Goal: Information Seeking & Learning: Check status

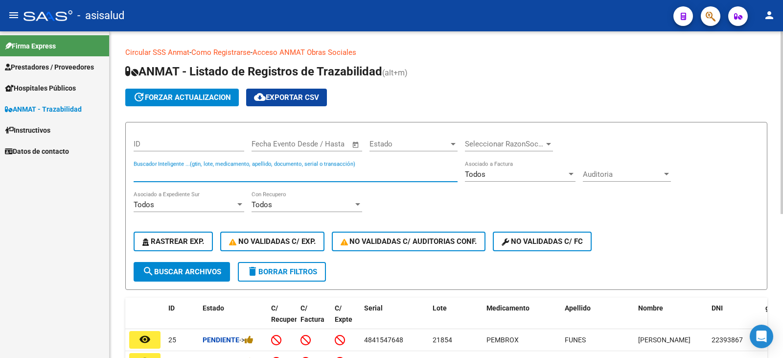
click at [150, 171] on input "Buscador Inteligente ...(gtin, lote, medicamento, apellido, documento, serial o…" at bounding box center [296, 174] width 324 height 9
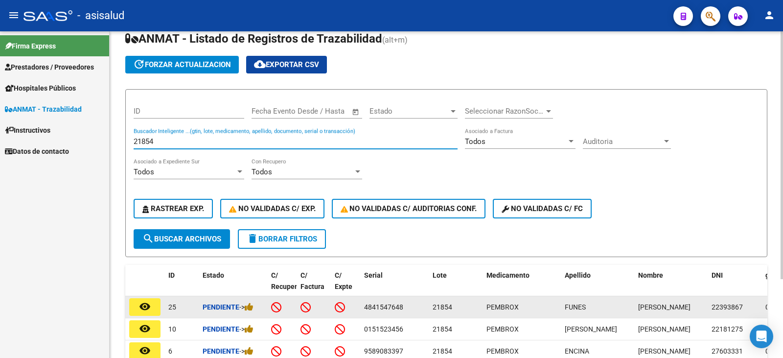
scroll to position [49, 0]
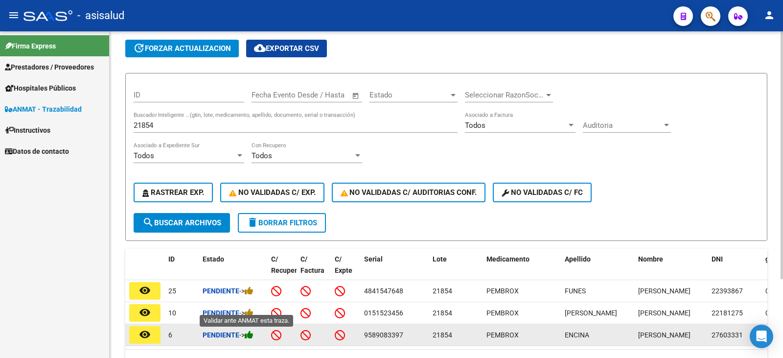
click at [254, 336] on icon at bounding box center [249, 334] width 9 height 9
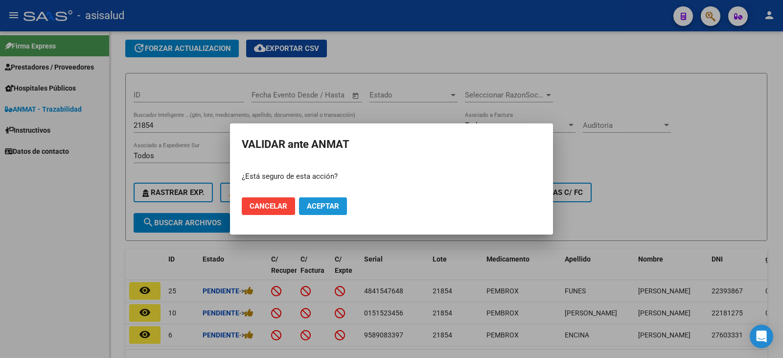
click at [342, 211] on button "Aceptar" at bounding box center [323, 206] width 48 height 18
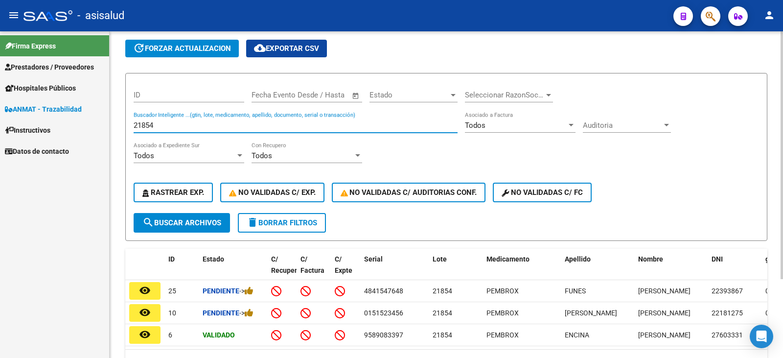
drag, startPoint x: 164, startPoint y: 126, endPoint x: 122, endPoint y: 122, distance: 42.2
click at [122, 122] on div "Circular SSS Anmat - Como Registrarse - Acceso ANMAT Obras Sociales Documentaci…" at bounding box center [447, 193] width 674 height 423
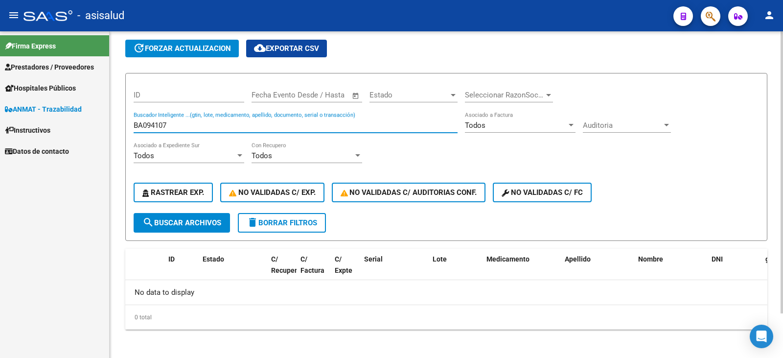
click at [172, 224] on span "search Buscar Archivos" at bounding box center [181, 222] width 79 height 9
drag, startPoint x: 169, startPoint y: 126, endPoint x: 114, endPoint y: 126, distance: 55.8
click at [114, 126] on div "Circular SSS Anmat - Como Registrarse - Acceso ANMAT Obras Sociales Documentaci…" at bounding box center [447, 171] width 674 height 378
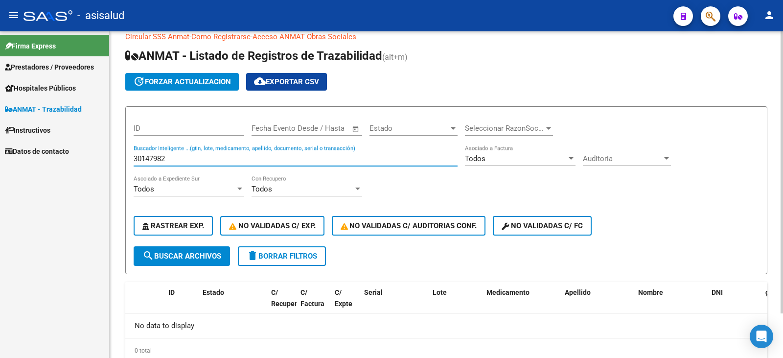
scroll to position [0, 0]
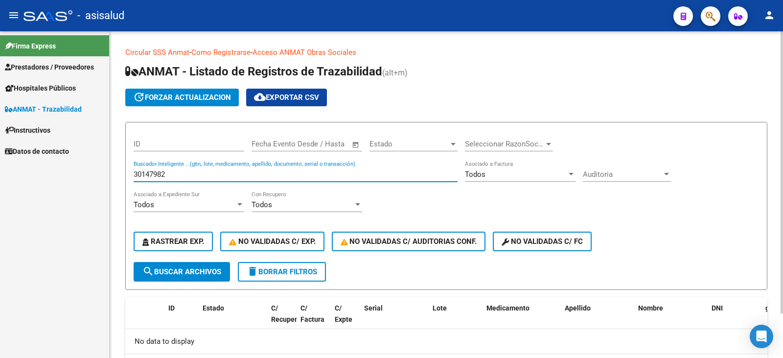
drag, startPoint x: 171, startPoint y: 175, endPoint x: 114, endPoint y: 168, distance: 57.6
click at [115, 169] on div "Circular SSS Anmat - Como Registrarse - Acceso ANMAT Obras Sociales Documentaci…" at bounding box center [447, 220] width 674 height 378
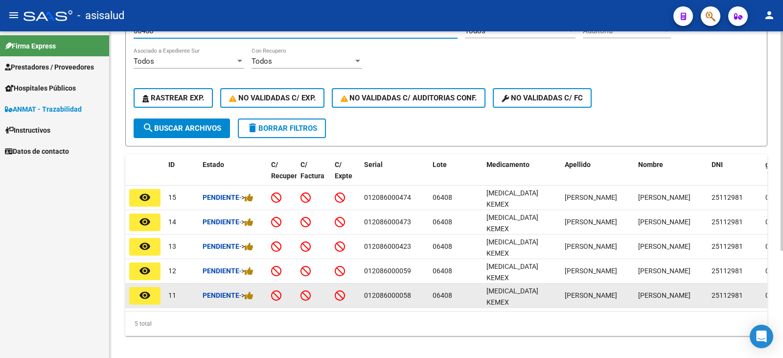
scroll to position [147, 0]
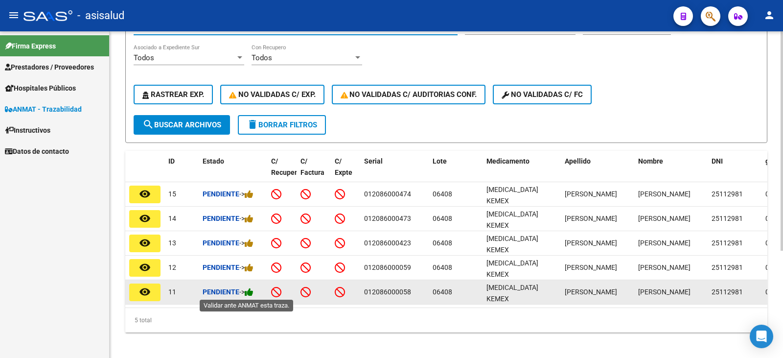
click at [252, 294] on icon at bounding box center [249, 291] width 9 height 9
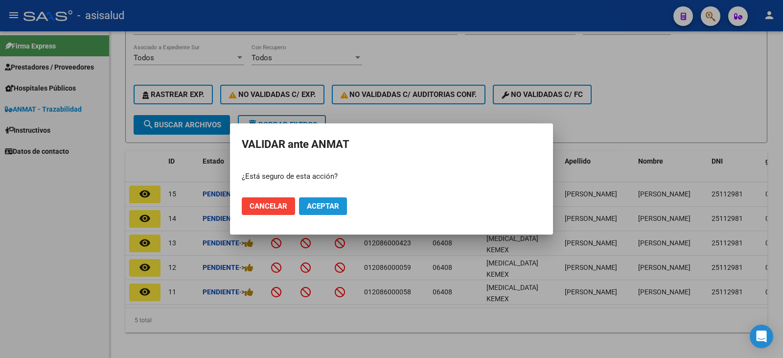
click at [322, 214] on button "Aceptar" at bounding box center [323, 206] width 48 height 18
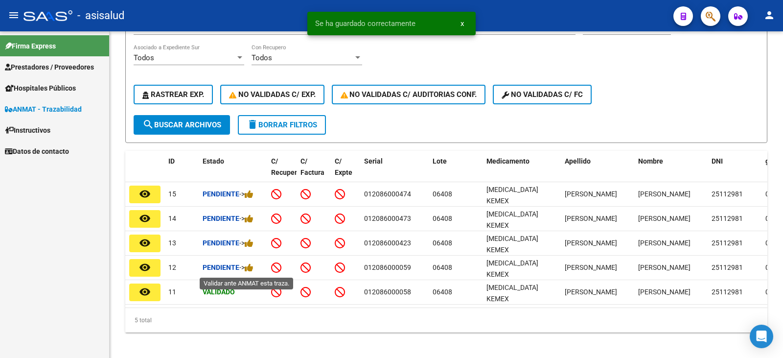
click at [254, 271] on icon at bounding box center [249, 267] width 9 height 9
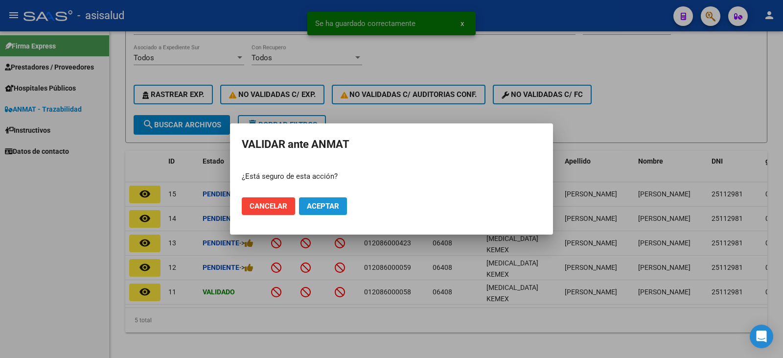
click at [334, 213] on button "Aceptar" at bounding box center [323, 206] width 48 height 18
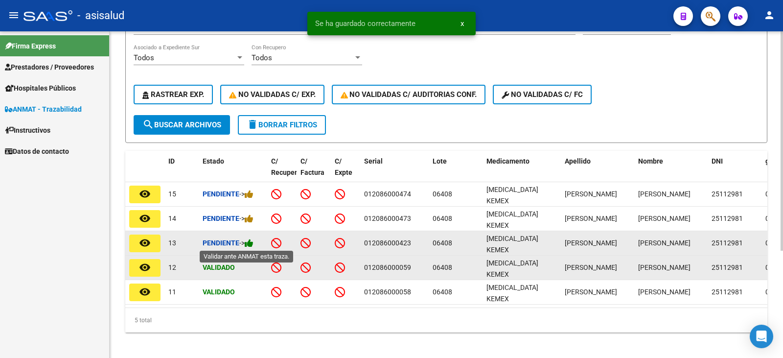
click at [251, 242] on icon at bounding box center [249, 242] width 9 height 9
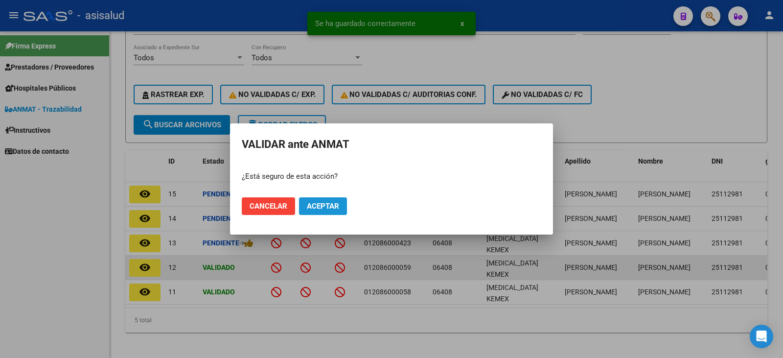
click at [313, 202] on span "Aceptar" at bounding box center [323, 206] width 32 height 9
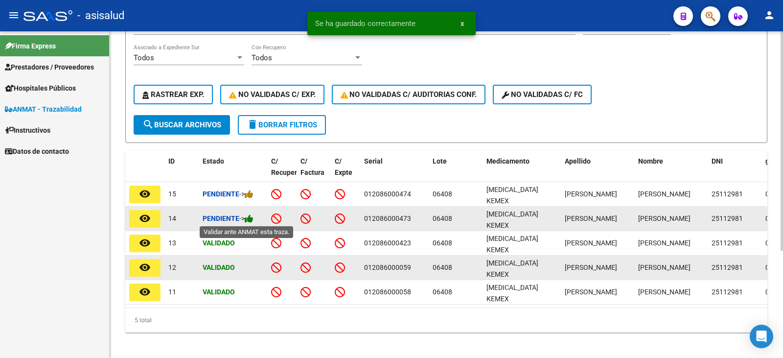
click at [254, 220] on icon at bounding box center [249, 218] width 9 height 9
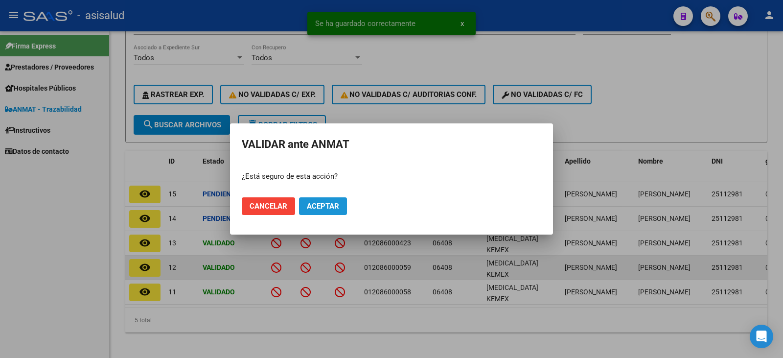
click at [325, 212] on button "Aceptar" at bounding box center [323, 206] width 48 height 18
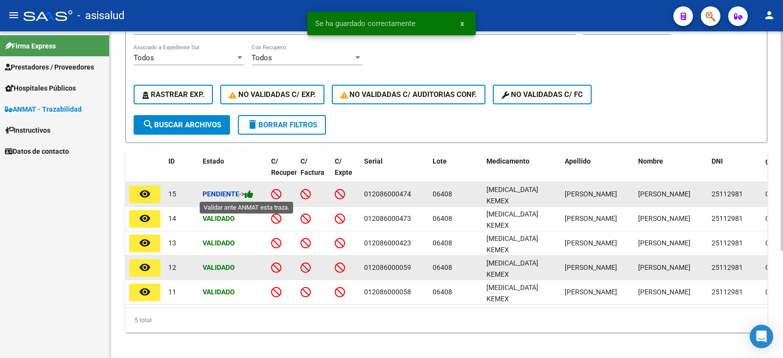
click at [252, 192] on icon at bounding box center [249, 193] width 9 height 9
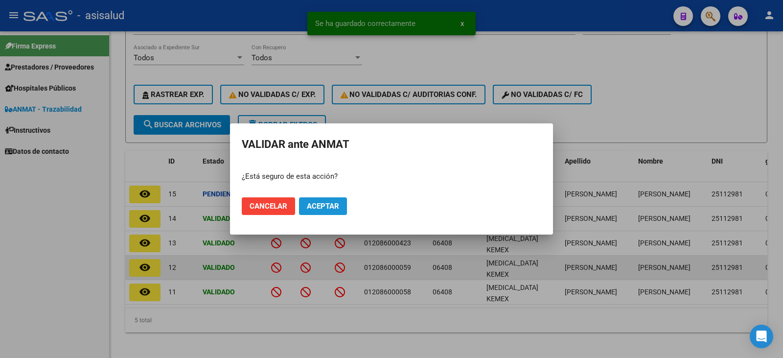
click at [323, 207] on span "Aceptar" at bounding box center [323, 206] width 32 height 9
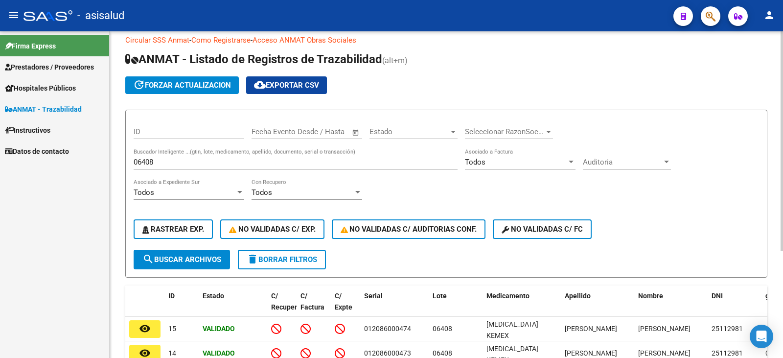
scroll to position [0, 0]
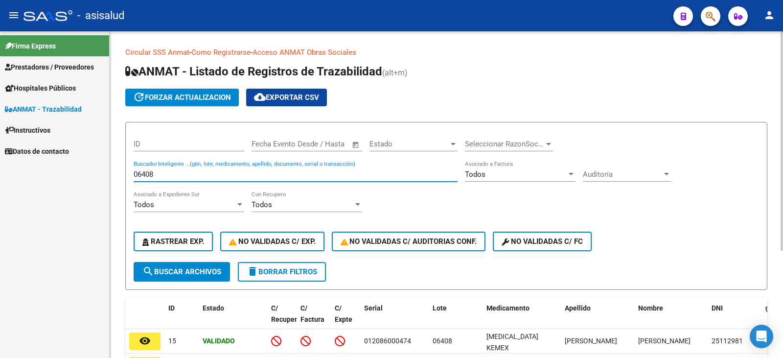
drag, startPoint x: 165, startPoint y: 176, endPoint x: 117, endPoint y: 175, distance: 49.0
click at [117, 175] on div "Circular SSS Anmat - Como Registrarse - Acceso ANMAT Obras Sociales Documentaci…" at bounding box center [447, 270] width 674 height 479
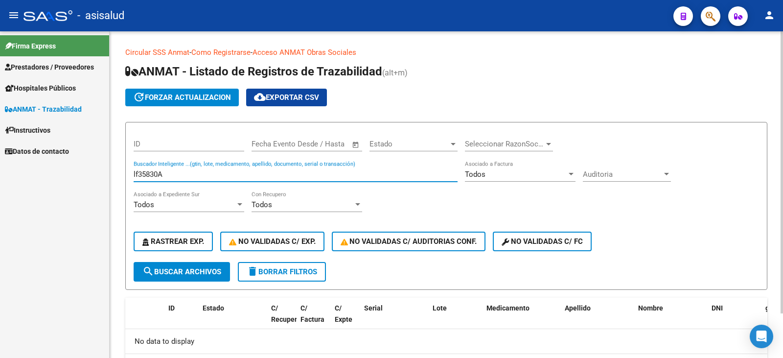
drag, startPoint x: 176, startPoint y: 173, endPoint x: 123, endPoint y: 172, distance: 52.4
click at [127, 174] on form "ID Start date – End date Fecha Evento Desde / Hasta Estado Estado Seleccionar R…" at bounding box center [446, 206] width 642 height 168
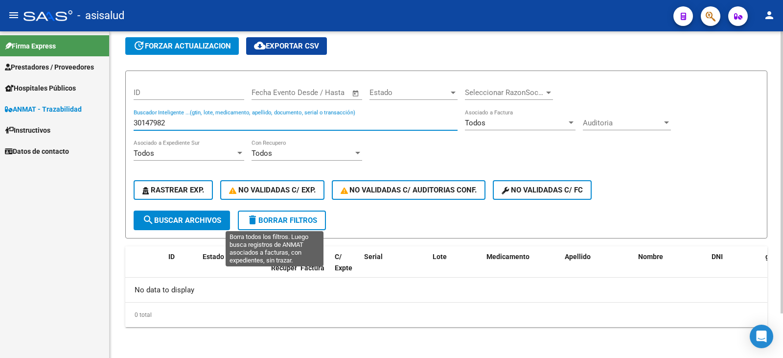
scroll to position [52, 0]
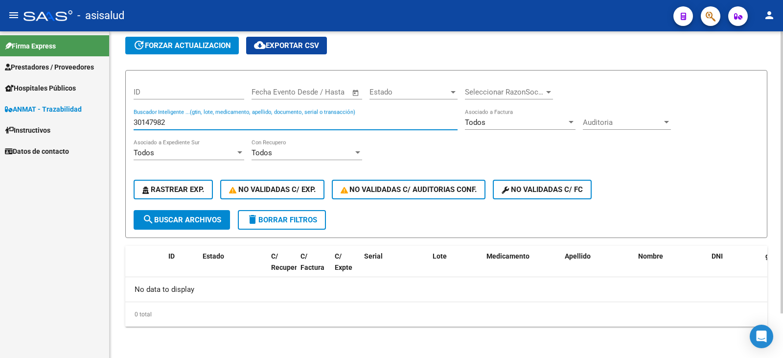
drag, startPoint x: 174, startPoint y: 122, endPoint x: 212, endPoint y: 120, distance: 37.8
click at [210, 120] on input "30147982" at bounding box center [296, 122] width 324 height 9
drag, startPoint x: 177, startPoint y: 124, endPoint x: 114, endPoint y: 119, distance: 62.9
click at [114, 119] on div "Circular SSS Anmat - Como Registrarse - Acceso ANMAT Obras Sociales Documentaci…" at bounding box center [447, 168] width 674 height 378
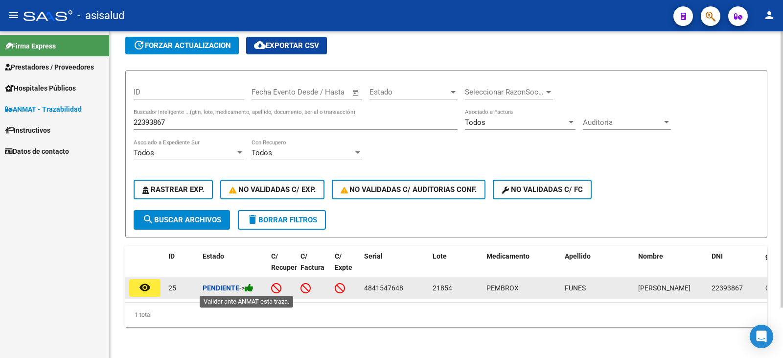
click at [251, 288] on icon at bounding box center [249, 287] width 9 height 9
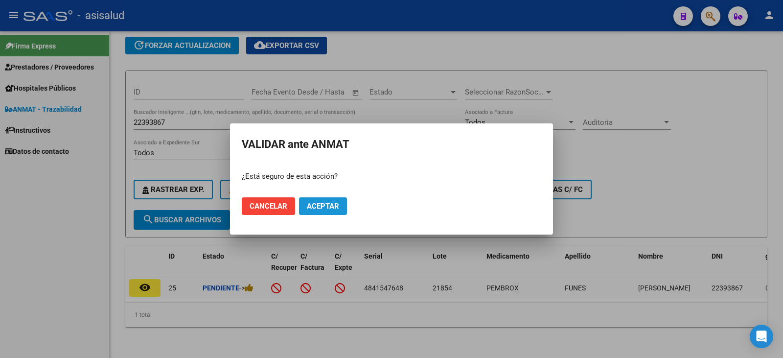
click at [322, 211] on button "Aceptar" at bounding box center [323, 206] width 48 height 18
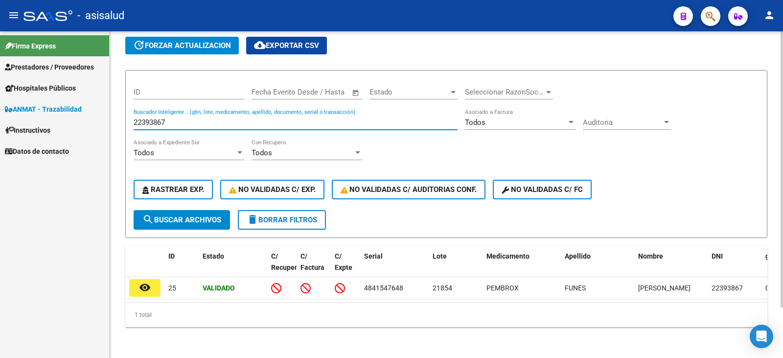
drag, startPoint x: 178, startPoint y: 121, endPoint x: 125, endPoint y: 117, distance: 53.1
click at [125, 117] on form "ID Start date – End date Fecha Evento Desde / Hasta Estado Estado Seleccionar R…" at bounding box center [446, 154] width 642 height 168
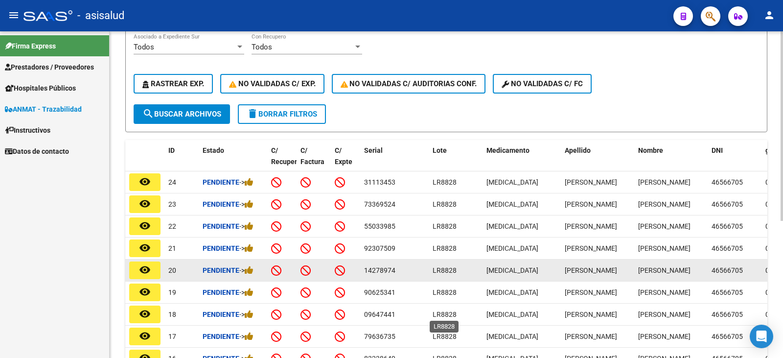
scroll to position [199, 0]
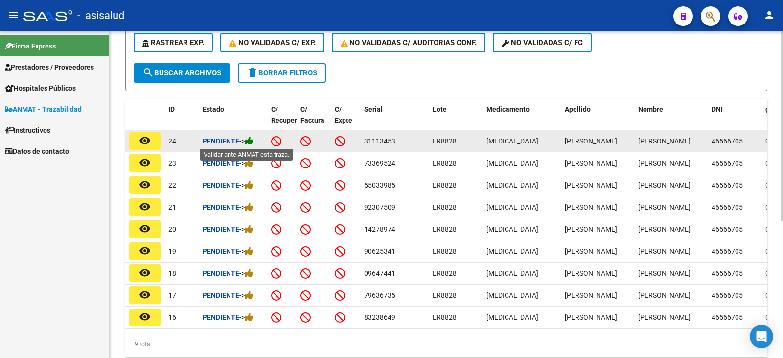
click at [250, 141] on icon at bounding box center [249, 140] width 9 height 9
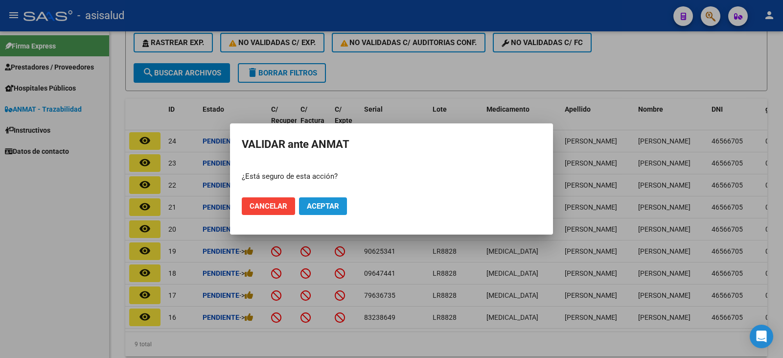
click at [338, 202] on span "Aceptar" at bounding box center [323, 206] width 32 height 9
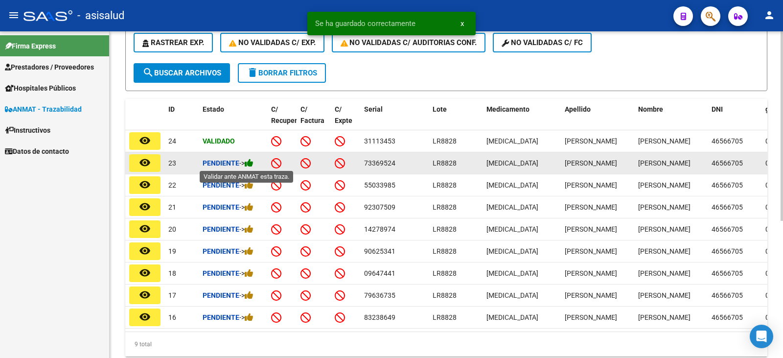
click at [254, 164] on icon at bounding box center [249, 162] width 9 height 9
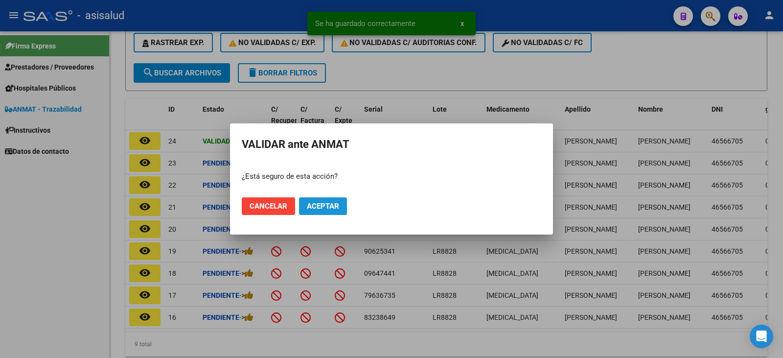
click at [339, 208] on span "Aceptar" at bounding box center [323, 206] width 32 height 9
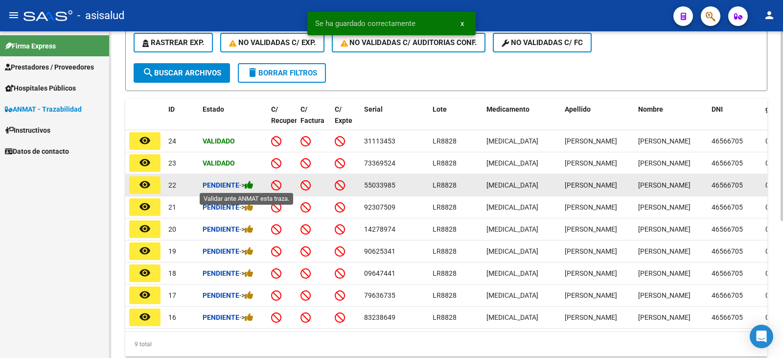
click at [254, 185] on icon at bounding box center [249, 184] width 9 height 9
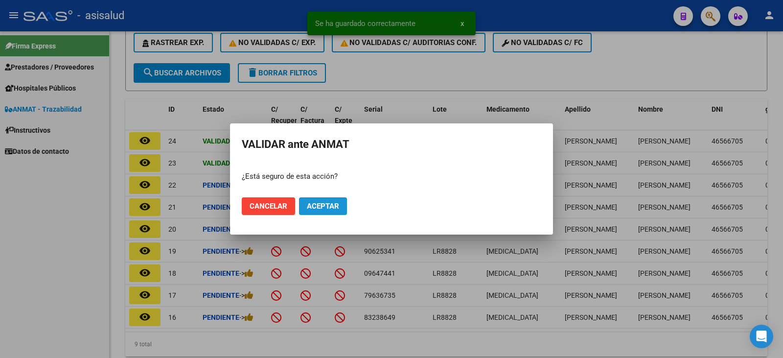
click at [327, 212] on button "Aceptar" at bounding box center [323, 206] width 48 height 18
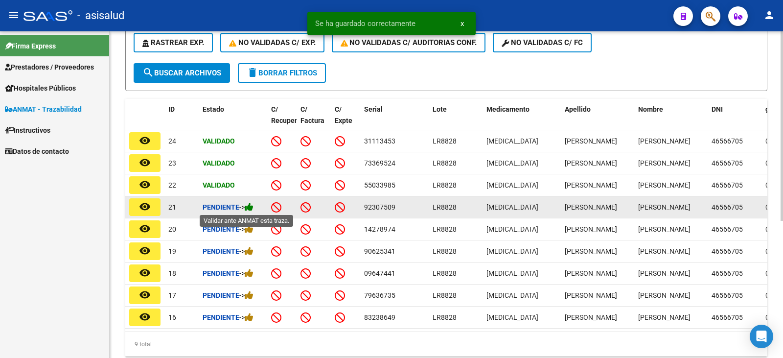
click at [254, 208] on icon at bounding box center [249, 206] width 9 height 9
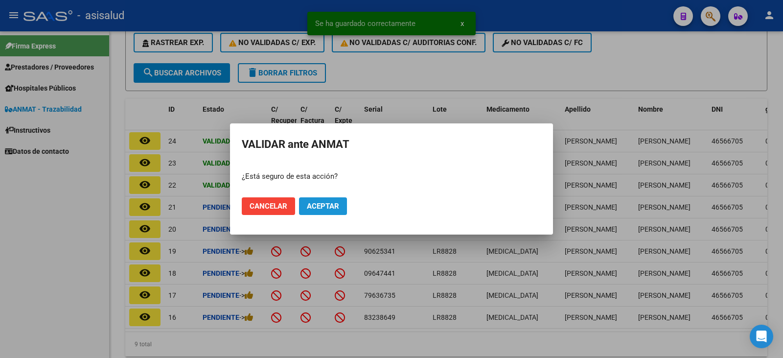
click at [335, 211] on button "Aceptar" at bounding box center [323, 206] width 48 height 18
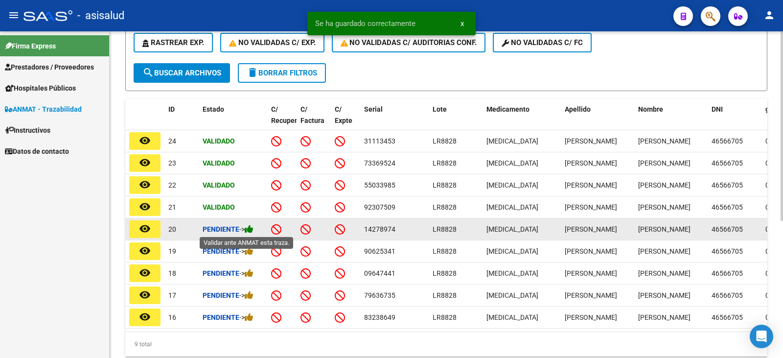
click at [253, 230] on icon at bounding box center [249, 228] width 9 height 9
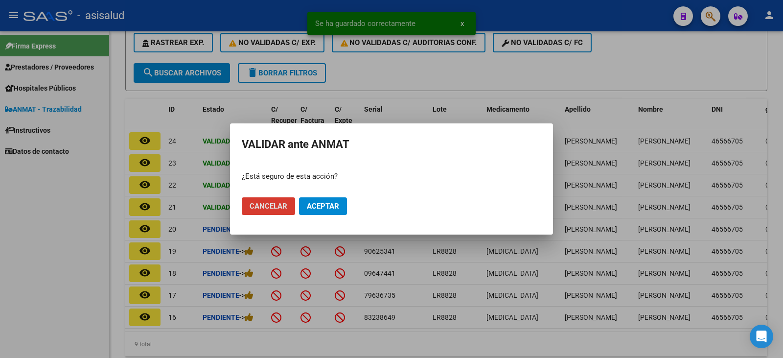
click at [338, 212] on button "Aceptar" at bounding box center [323, 206] width 48 height 18
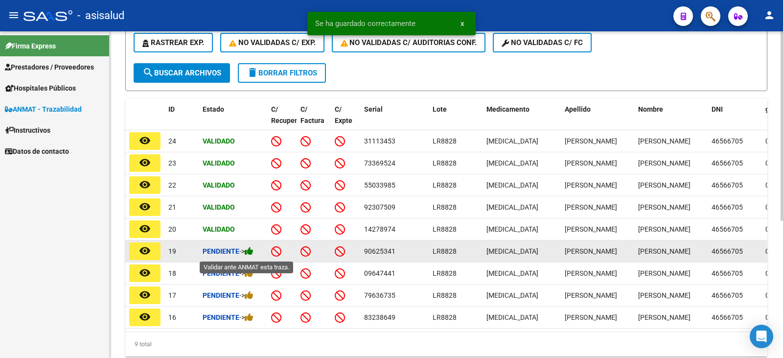
click at [251, 253] on icon at bounding box center [249, 250] width 9 height 9
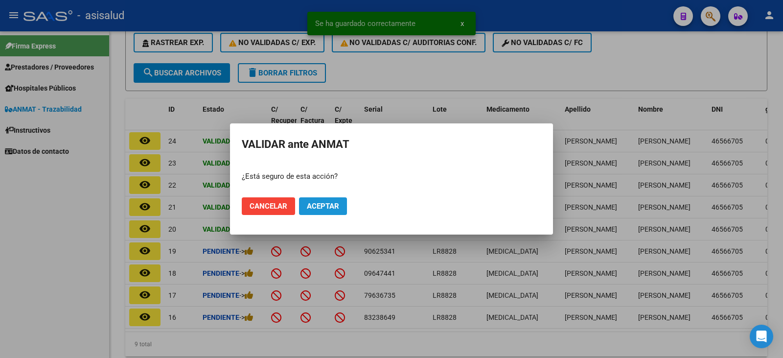
click at [321, 210] on span "Aceptar" at bounding box center [323, 206] width 32 height 9
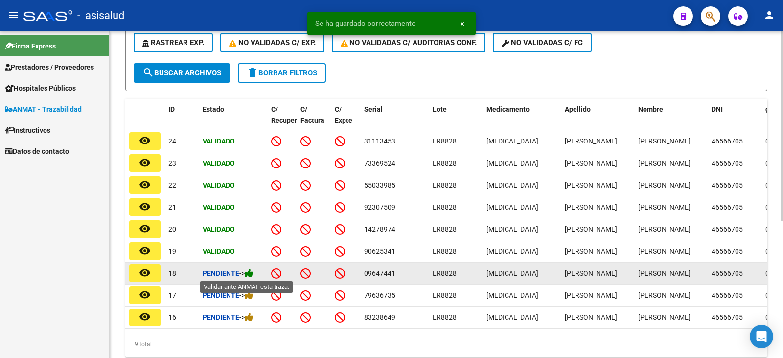
click at [254, 273] on icon at bounding box center [249, 272] width 9 height 9
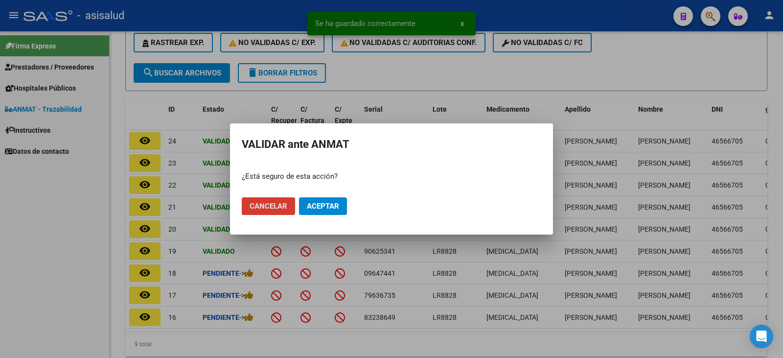
click at [337, 209] on span "Aceptar" at bounding box center [323, 206] width 32 height 9
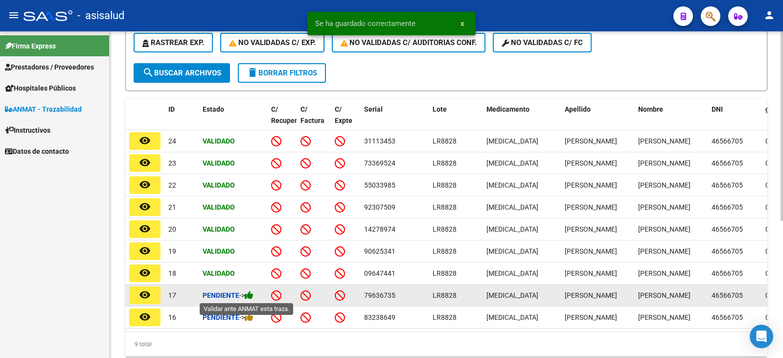
click at [253, 294] on icon at bounding box center [249, 294] width 9 height 9
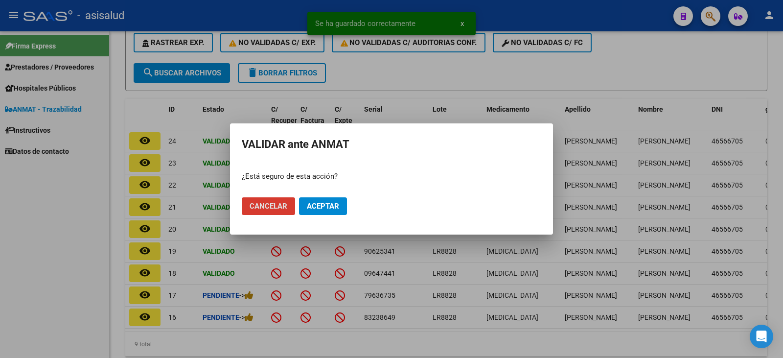
click at [330, 210] on span "Aceptar" at bounding box center [323, 206] width 32 height 9
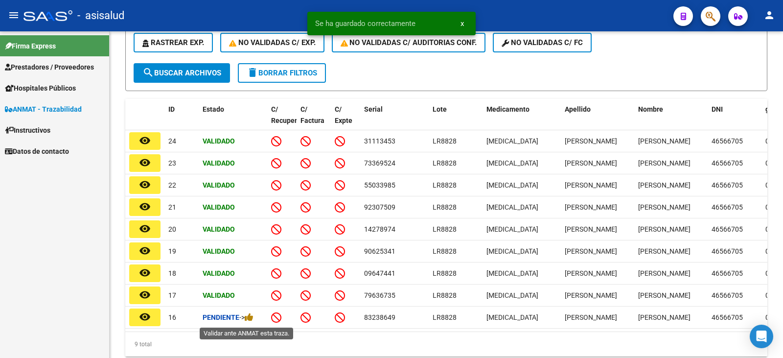
click at [252, 319] on icon at bounding box center [249, 316] width 9 height 9
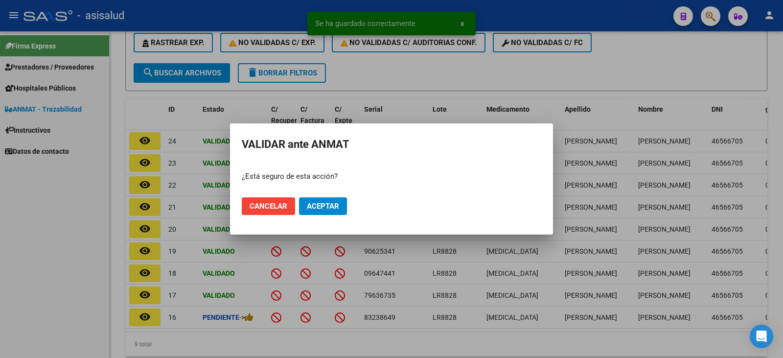
click at [331, 215] on mat-dialog-actions "Cancelar Aceptar" at bounding box center [392, 205] width 300 height 33
click at [331, 212] on button "Aceptar" at bounding box center [323, 206] width 48 height 18
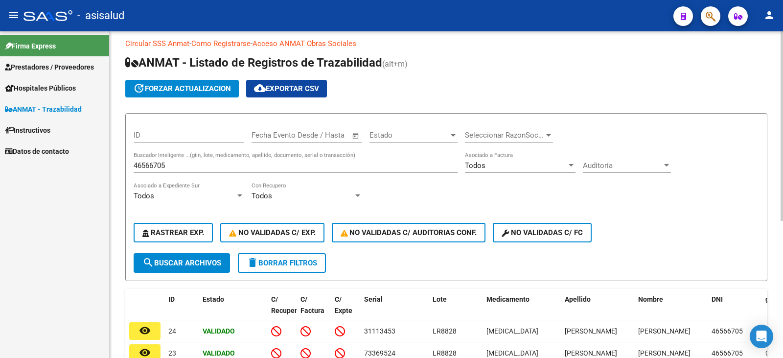
scroll to position [3, 0]
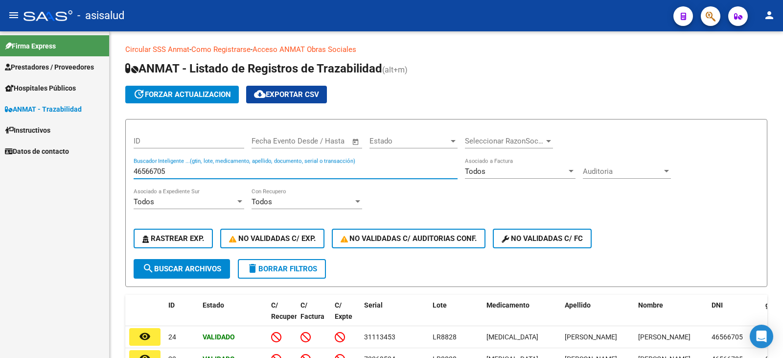
drag, startPoint x: 175, startPoint y: 172, endPoint x: 85, endPoint y: 165, distance: 90.4
click at [85, 165] on mat-sidenav-container "Firma Express Prestadores / Proveedores Facturas - Listado/Carga Facturas - Doc…" at bounding box center [391, 194] width 783 height 327
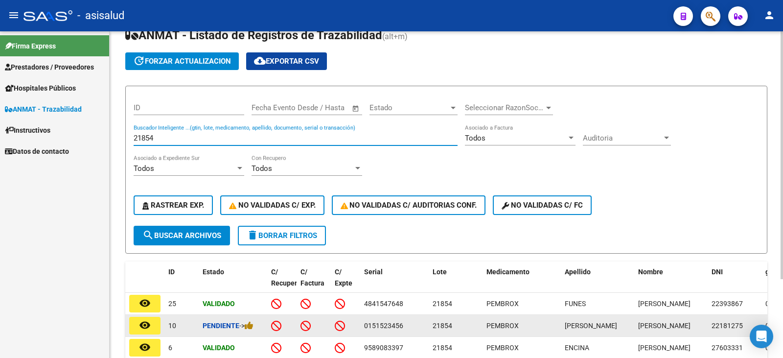
scroll to position [52, 0]
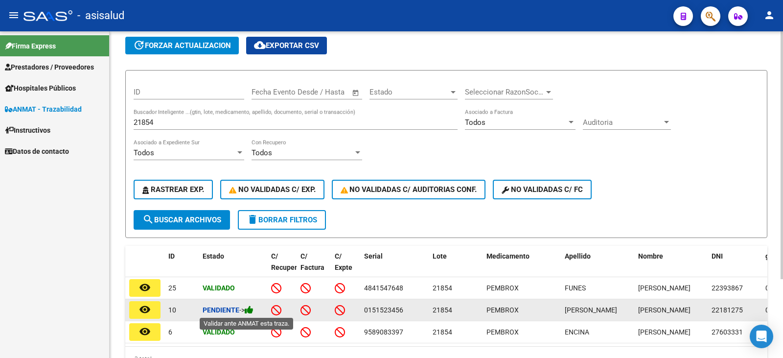
click at [250, 308] on icon at bounding box center [249, 309] width 9 height 9
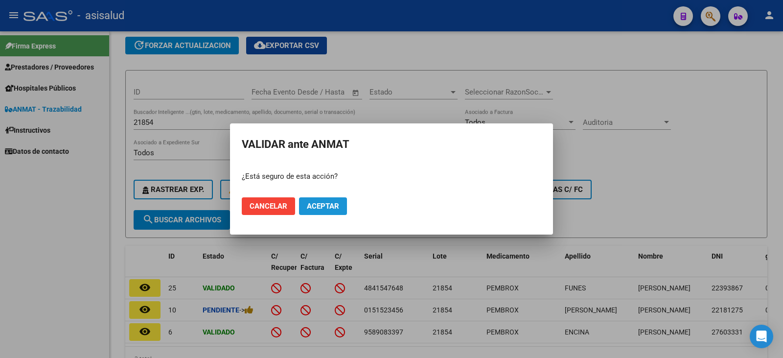
click at [316, 202] on span "Aceptar" at bounding box center [323, 206] width 32 height 9
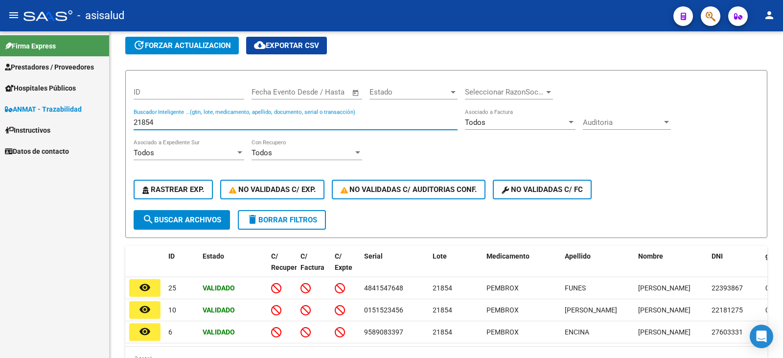
drag, startPoint x: 165, startPoint y: 126, endPoint x: 57, endPoint y: 124, distance: 108.7
click at [57, 124] on mat-sidenav-container "Firma Express Prestadores / Proveedores Facturas - Listado/Carga Facturas - Doc…" at bounding box center [391, 194] width 783 height 327
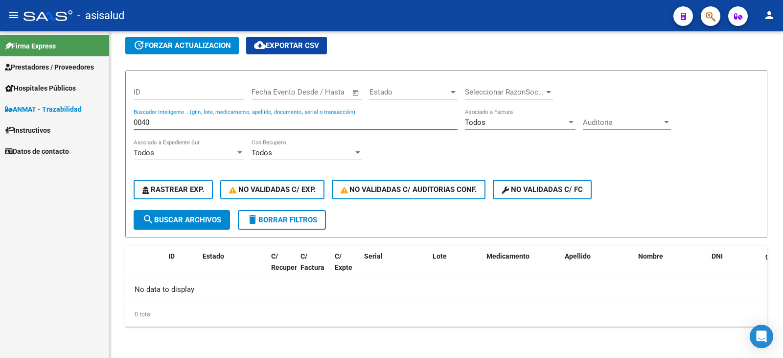
drag, startPoint x: 174, startPoint y: 125, endPoint x: 86, endPoint y: 118, distance: 88.4
click at [86, 118] on mat-sidenav-container "Firma Express Prestadores / Proveedores Facturas - Listado/Carga Facturas - Doc…" at bounding box center [391, 194] width 783 height 327
type input "044253"
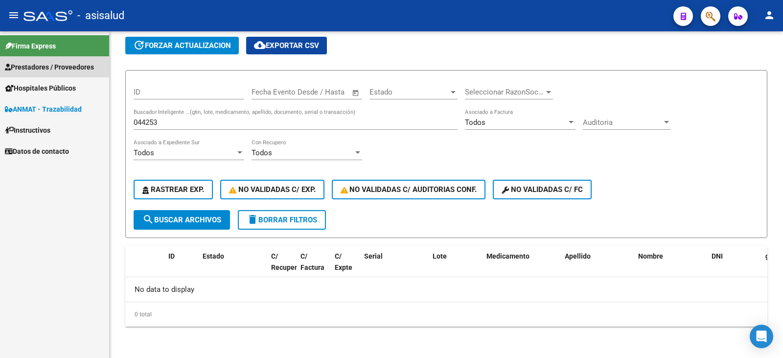
click at [52, 69] on span "Prestadores / Proveedores" at bounding box center [49, 67] width 89 height 11
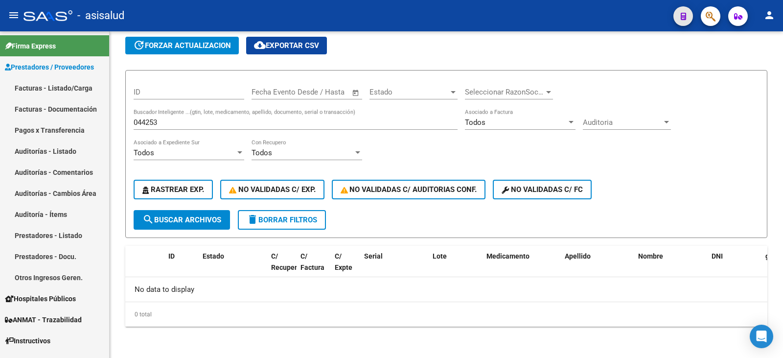
click at [684, 22] on span "button" at bounding box center [683, 16] width 5 height 20
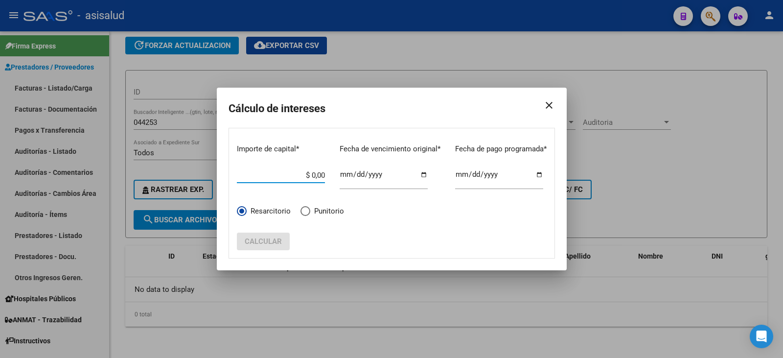
click at [555, 108] on mat-icon "close" at bounding box center [546, 105] width 20 height 27
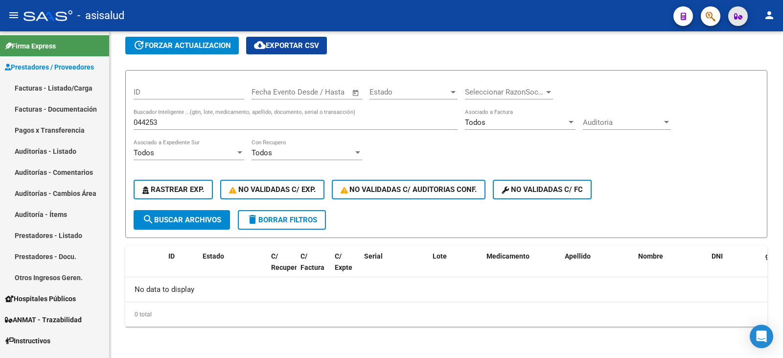
click at [732, 20] on button "button" at bounding box center [739, 16] width 20 height 20
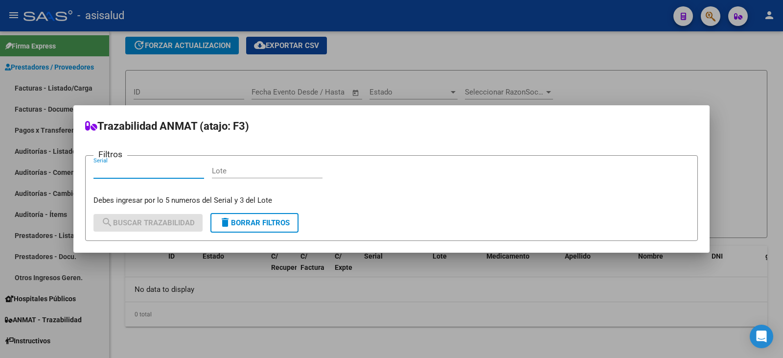
click at [698, 43] on div at bounding box center [391, 179] width 783 height 358
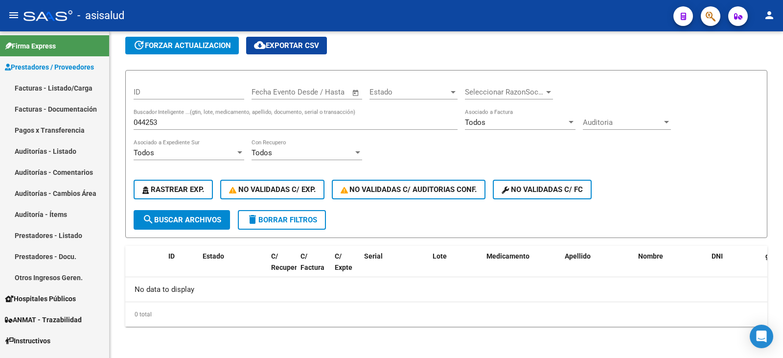
click at [704, 22] on button "button" at bounding box center [711, 16] width 20 height 20
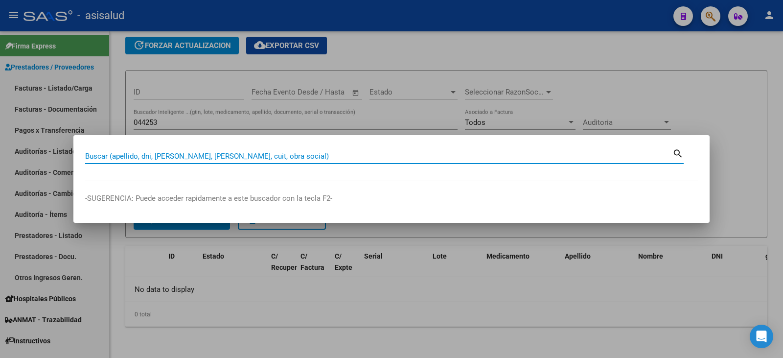
click at [142, 157] on input "Buscar (apellido, dni, cuil, nro traspaso, cuit, obra social)" at bounding box center [379, 156] width 588 height 9
type input "35620673"
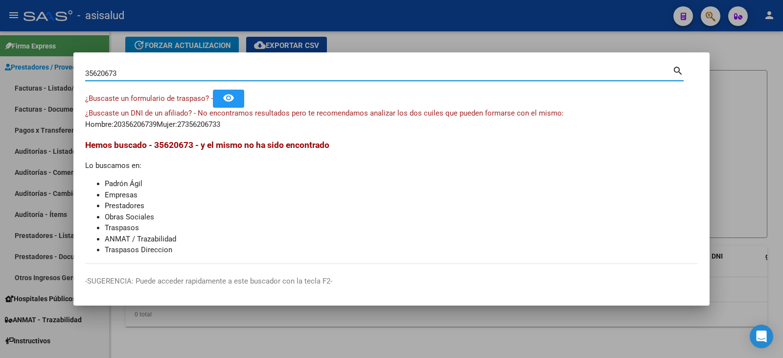
drag, startPoint x: 515, startPoint y: 188, endPoint x: 503, endPoint y: 164, distance: 26.9
click at [515, 188] on li "Padrón Ágil" at bounding box center [401, 183] width 593 height 11
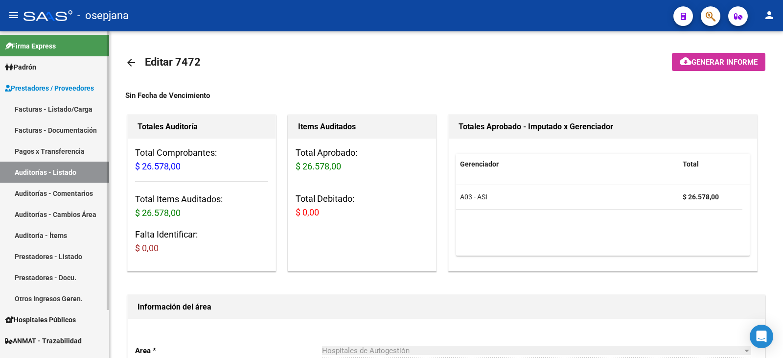
scroll to position [701, 0]
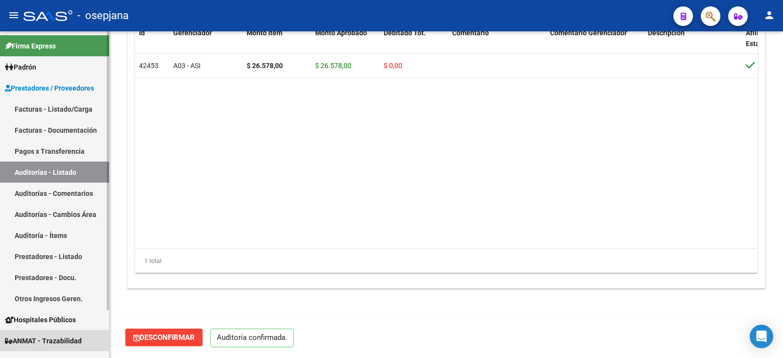
drag, startPoint x: 61, startPoint y: 335, endPoint x: 99, endPoint y: 294, distance: 56.1
click at [61, 335] on span "ANMAT - Trazabilidad" at bounding box center [43, 340] width 77 height 11
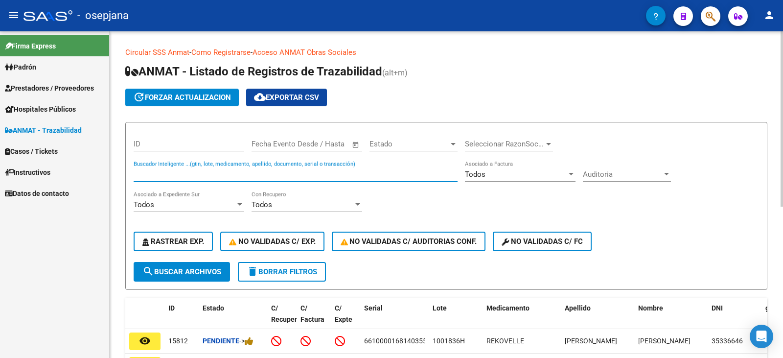
click at [184, 172] on input "Buscador Inteligente ...(gtin, lote, medicamento, apellido, documento, serial o…" at bounding box center [296, 174] width 324 height 9
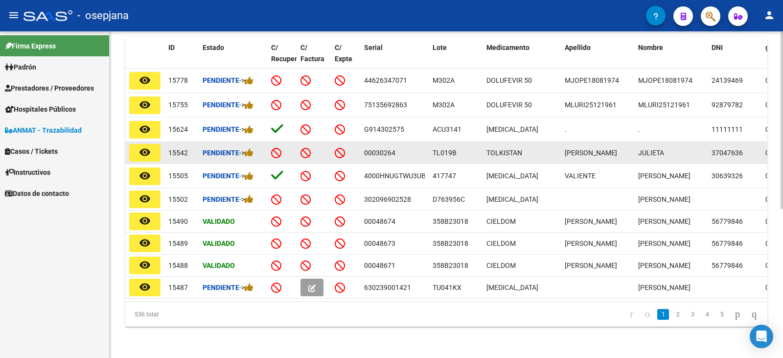
scroll to position [273, 0]
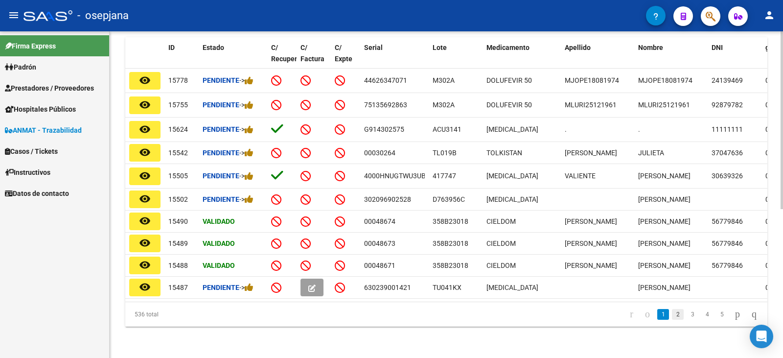
click at [672, 317] on link "2" at bounding box center [678, 314] width 12 height 11
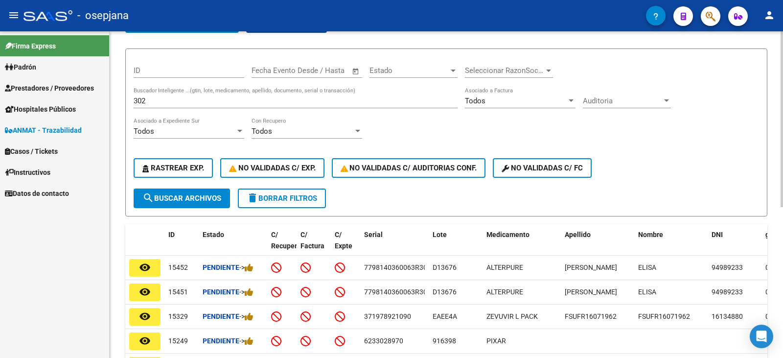
scroll to position [0, 0]
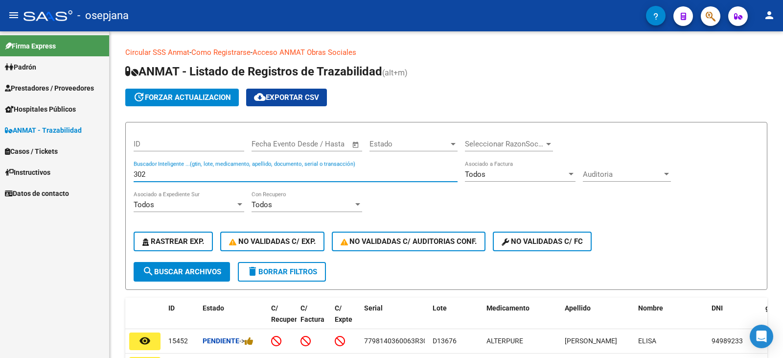
drag, startPoint x: 152, startPoint y: 178, endPoint x: 109, endPoint y: 180, distance: 42.6
click at [109, 180] on mat-sidenav-container "Firma Express Padrón Afiliados Empadronados Categorías Prestadores / Proveedore…" at bounding box center [391, 194] width 783 height 327
type input "d"
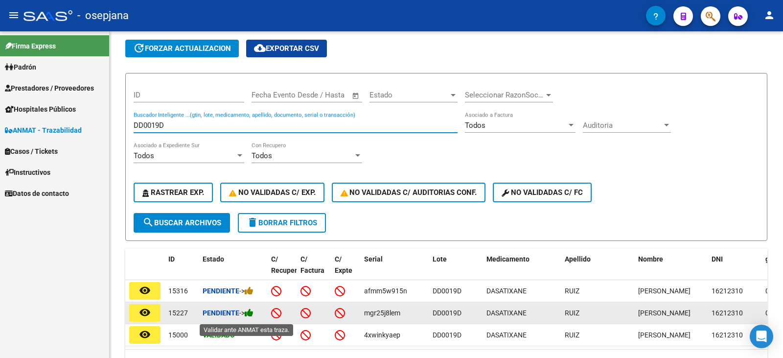
click at [254, 316] on icon at bounding box center [249, 312] width 9 height 9
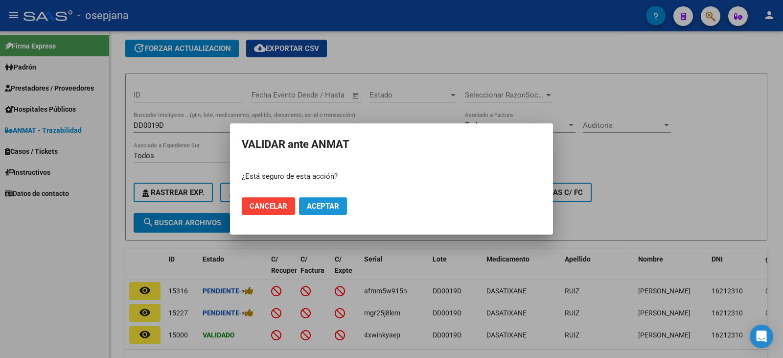
click at [324, 209] on span "Aceptar" at bounding box center [323, 206] width 32 height 9
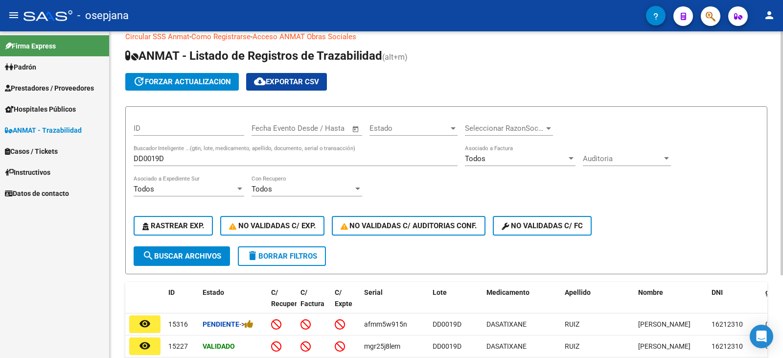
scroll to position [0, 0]
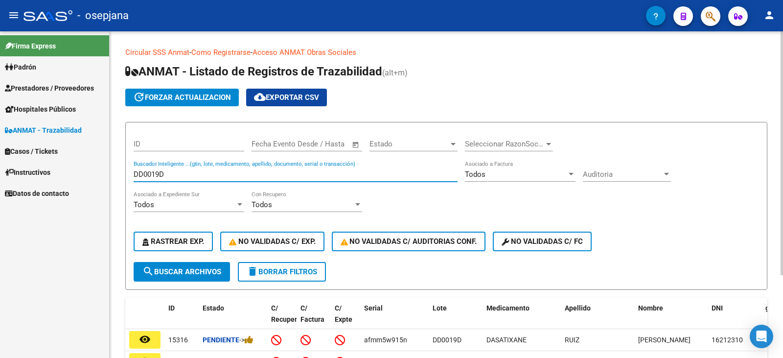
drag, startPoint x: 169, startPoint y: 175, endPoint x: 126, endPoint y: 170, distance: 43.4
click at [126, 170] on form "ID Start date – End date Fecha Evento Desde / Hasta Estado Estado Seleccionar R…" at bounding box center [446, 206] width 642 height 168
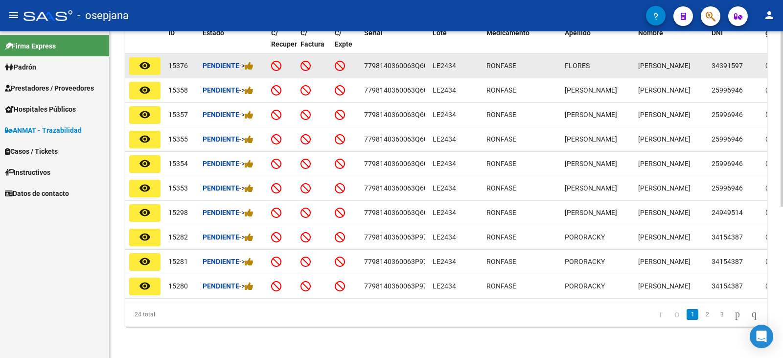
scroll to position [283, 0]
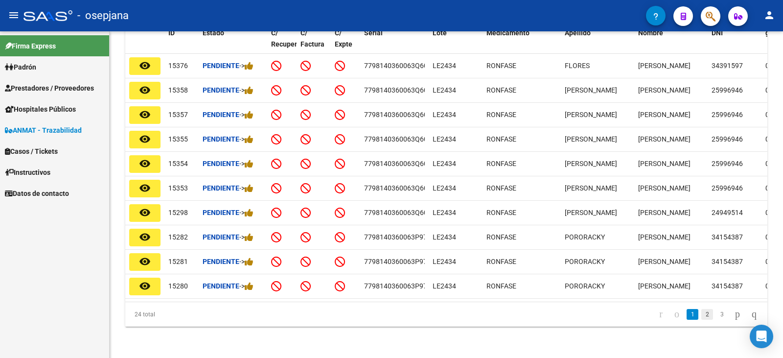
click at [702, 316] on link "2" at bounding box center [708, 314] width 12 height 11
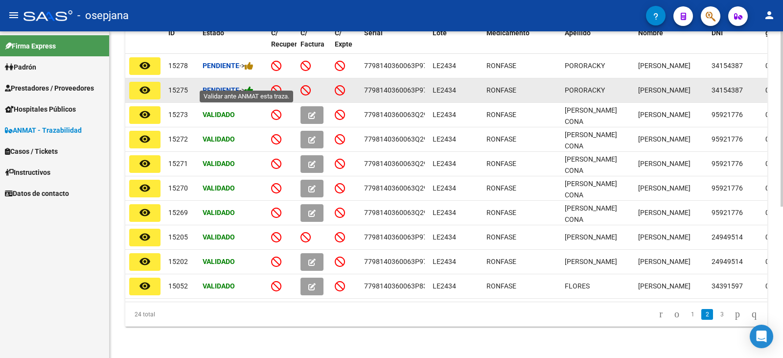
click at [251, 86] on icon at bounding box center [249, 90] width 9 height 9
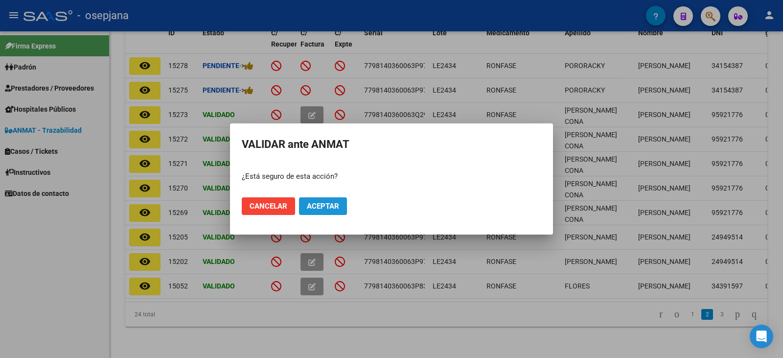
click at [329, 208] on span "Aceptar" at bounding box center [323, 206] width 32 height 9
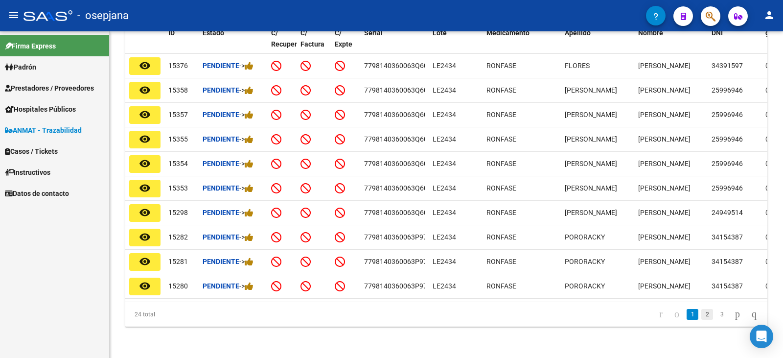
click at [702, 318] on link "2" at bounding box center [708, 314] width 12 height 11
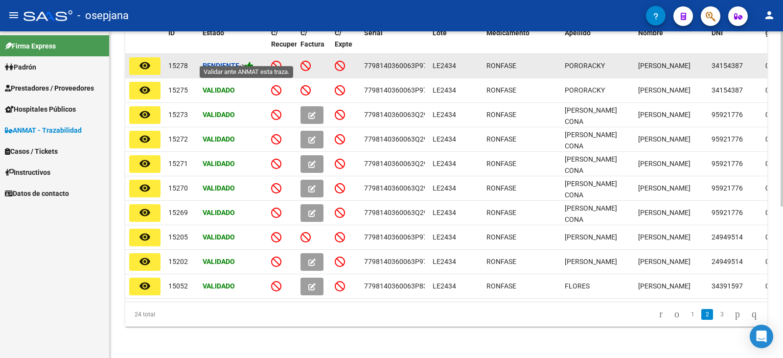
click at [253, 61] on icon at bounding box center [249, 65] width 9 height 9
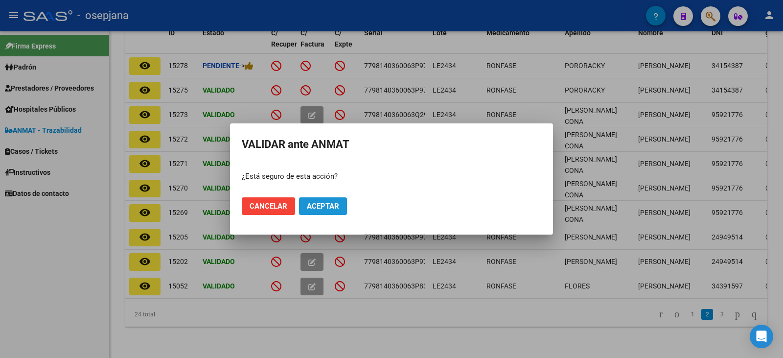
click at [331, 209] on span "Aceptar" at bounding box center [323, 206] width 32 height 9
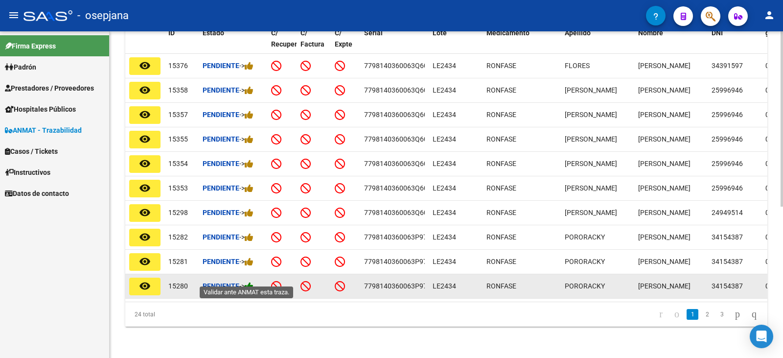
click at [250, 282] on icon at bounding box center [249, 286] width 9 height 9
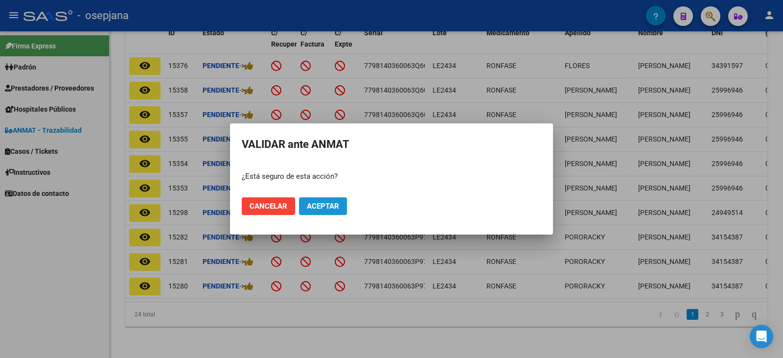
click at [325, 212] on button "Aceptar" at bounding box center [323, 206] width 48 height 18
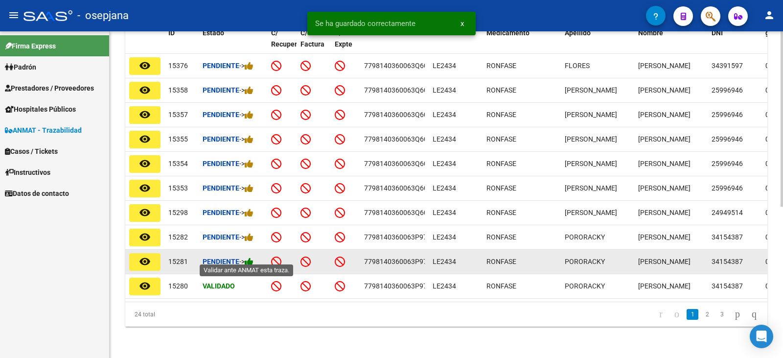
click at [252, 257] on icon at bounding box center [249, 261] width 9 height 9
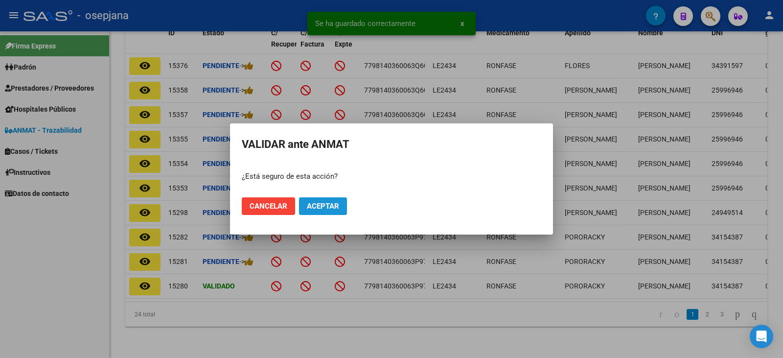
click at [336, 203] on span "Aceptar" at bounding box center [323, 206] width 32 height 9
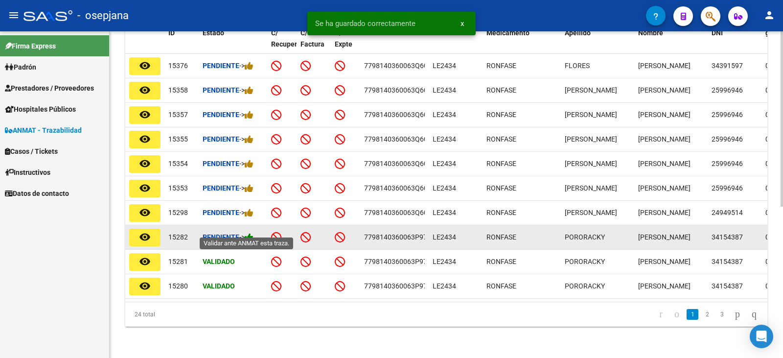
click at [254, 233] on icon at bounding box center [249, 237] width 9 height 9
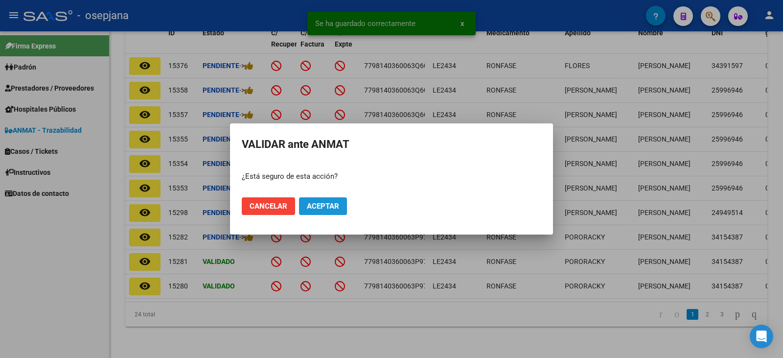
click at [346, 204] on button "Aceptar" at bounding box center [323, 206] width 48 height 18
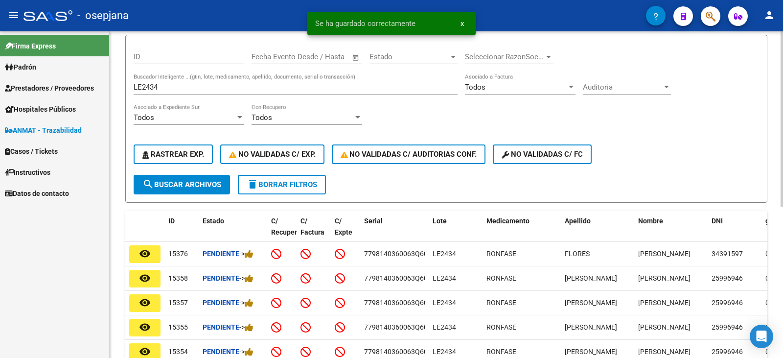
scroll to position [87, 0]
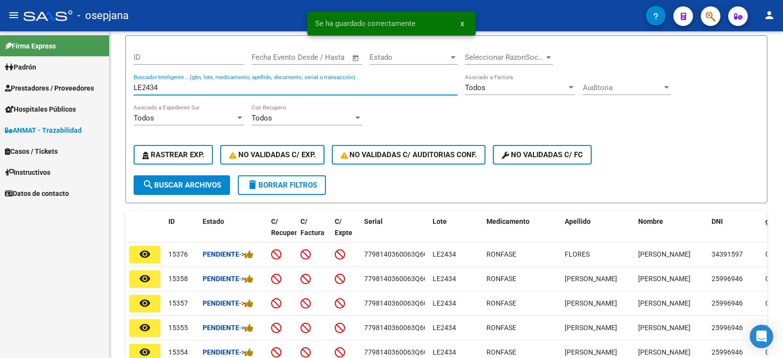
drag, startPoint x: 167, startPoint y: 90, endPoint x: 108, endPoint y: 83, distance: 59.6
click at [108, 83] on mat-sidenav-container "Firma Express Padrón Afiliados Empadronados Categorías Prestadores / Proveedore…" at bounding box center [391, 194] width 783 height 327
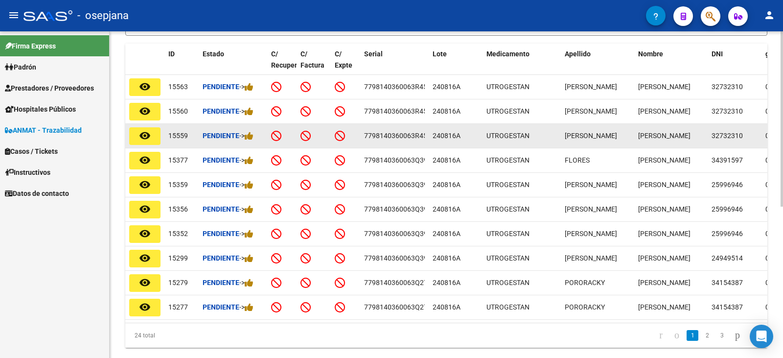
scroll to position [283, 0]
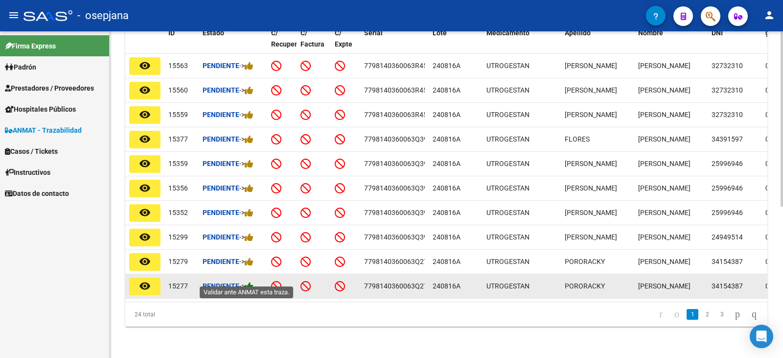
click at [250, 282] on icon at bounding box center [249, 286] width 9 height 9
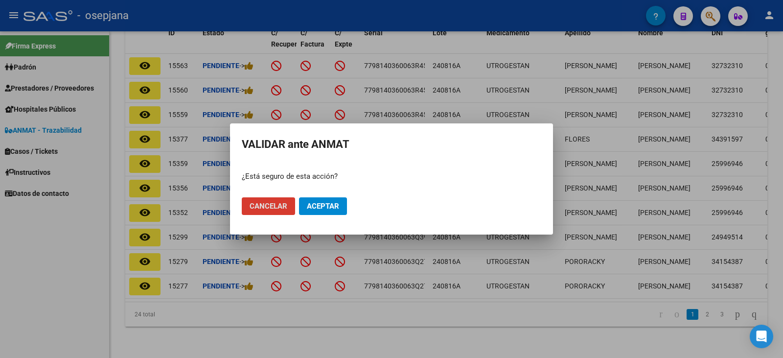
click at [335, 205] on span "Aceptar" at bounding box center [323, 206] width 32 height 9
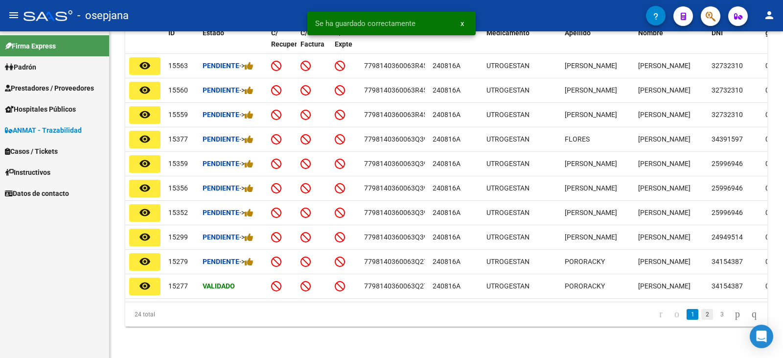
click at [702, 317] on link "2" at bounding box center [708, 314] width 12 height 11
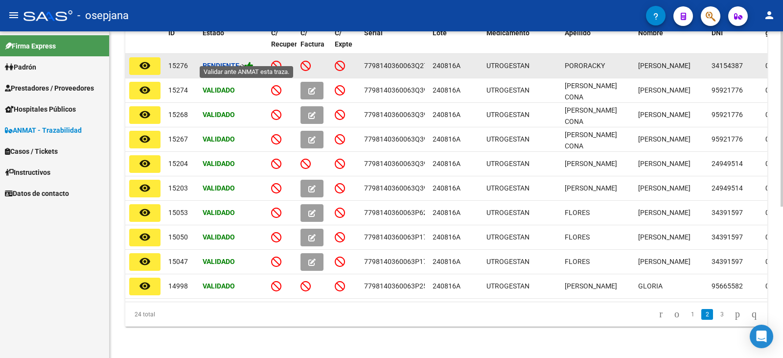
click at [254, 61] on icon at bounding box center [249, 65] width 9 height 9
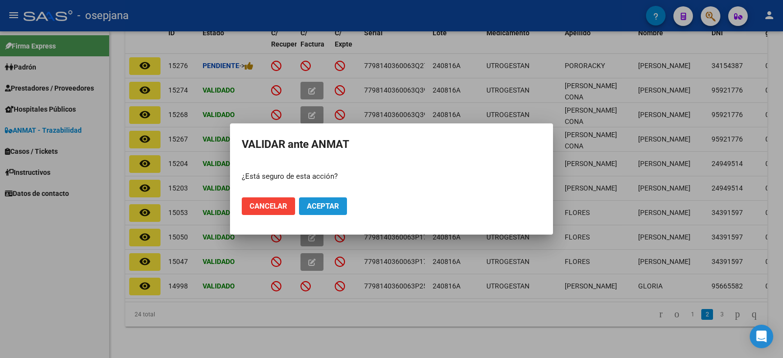
click at [326, 208] on span "Aceptar" at bounding box center [323, 206] width 32 height 9
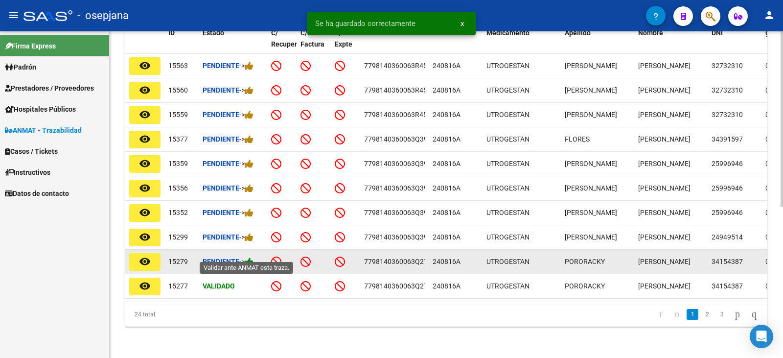
click at [251, 257] on icon at bounding box center [249, 261] width 9 height 9
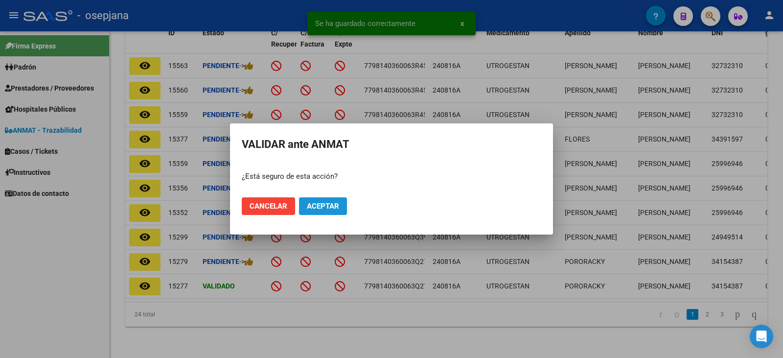
click at [338, 210] on span "Aceptar" at bounding box center [323, 206] width 32 height 9
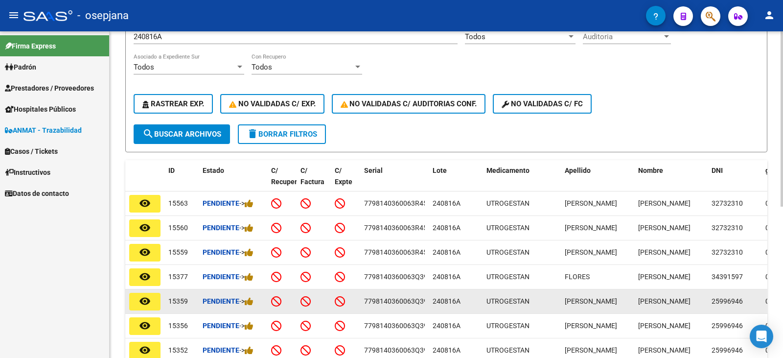
scroll to position [87, 0]
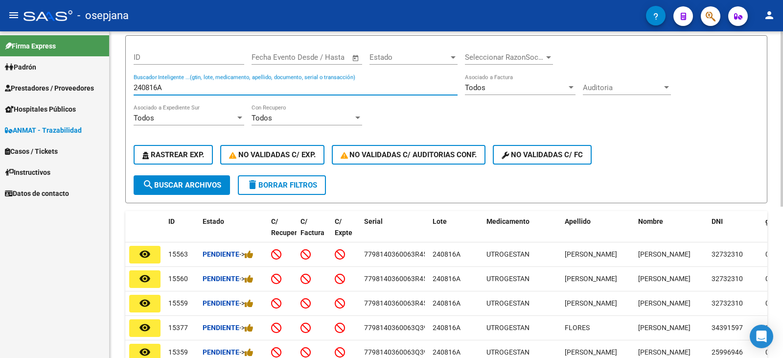
drag, startPoint x: 178, startPoint y: 90, endPoint x: 114, endPoint y: 100, distance: 65.4
click at [114, 100] on div "Circular SSS Anmat - Como Registrarse - Acceso ANMAT Obras Sociales Documentaci…" at bounding box center [447, 246] width 674 height 602
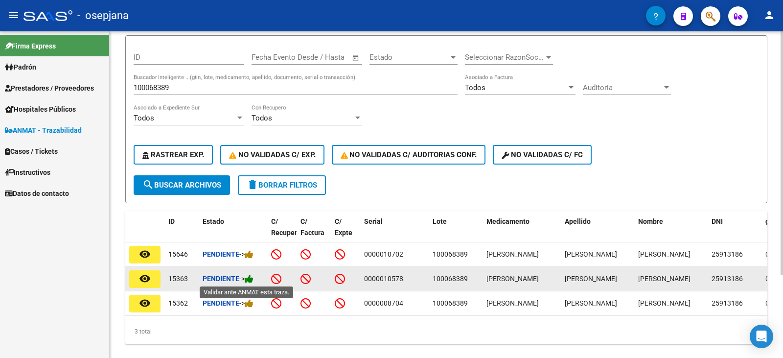
click at [252, 278] on icon at bounding box center [249, 278] width 9 height 9
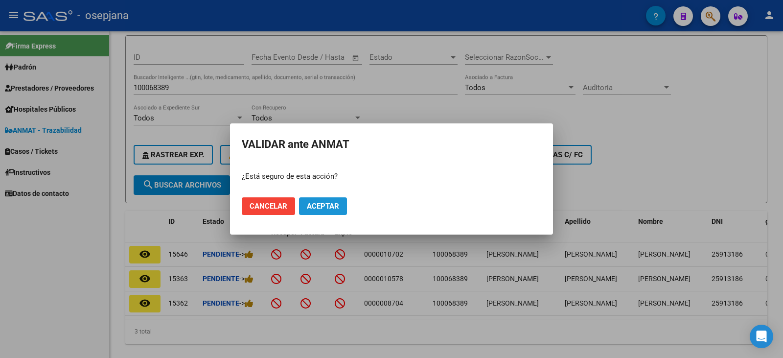
click at [312, 206] on span "Aceptar" at bounding box center [323, 206] width 32 height 9
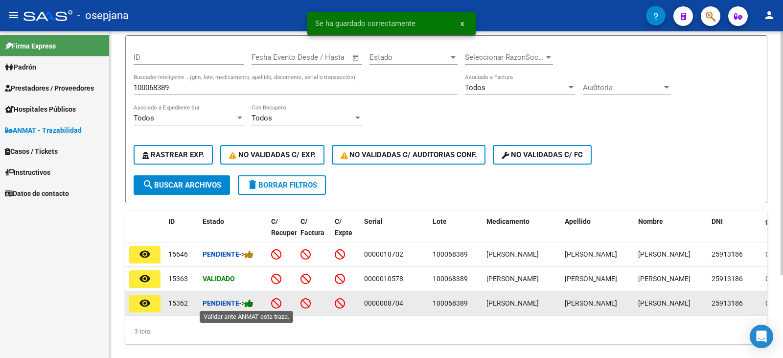
click at [251, 304] on icon at bounding box center [249, 303] width 9 height 9
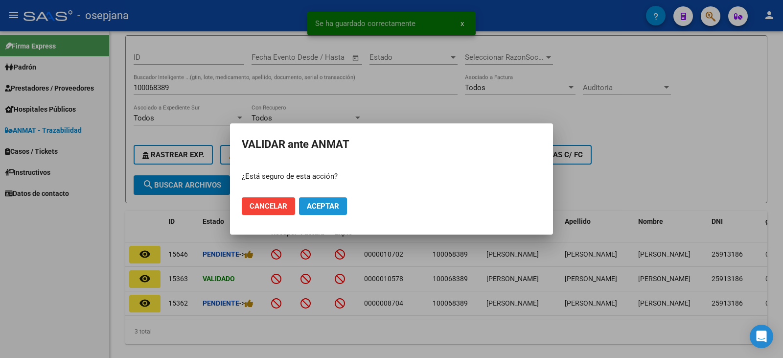
click at [320, 212] on button "Aceptar" at bounding box center [323, 206] width 48 height 18
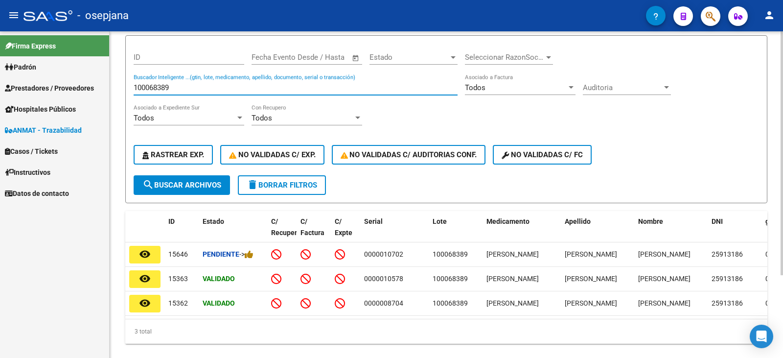
drag, startPoint x: 185, startPoint y: 85, endPoint x: 121, endPoint y: 105, distance: 66.1
click at [121, 105] on div "Circular SSS Anmat - Como Registrarse - Acceso ANMAT Obras Sociales Documentaci…" at bounding box center [447, 160] width 674 height 430
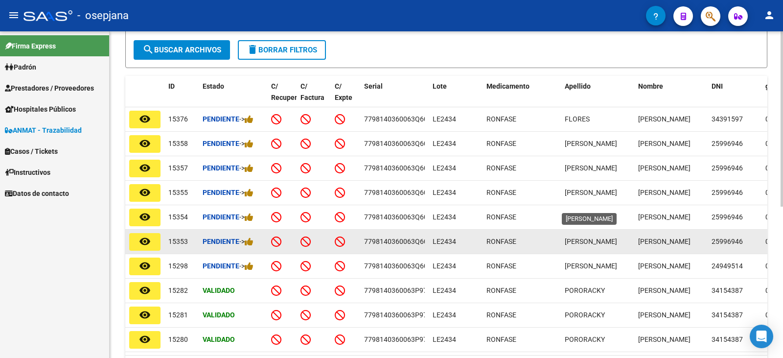
scroll to position [234, 0]
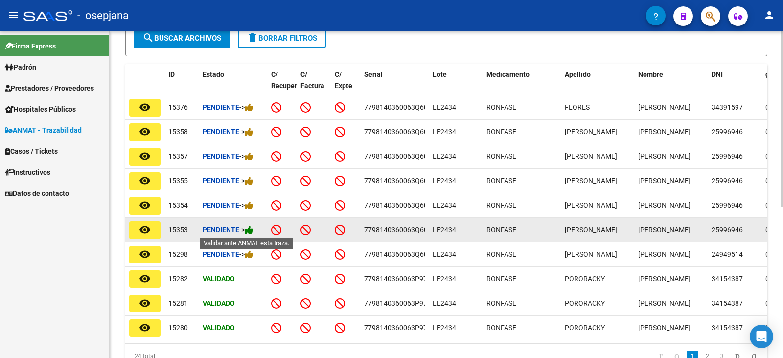
click at [248, 228] on icon at bounding box center [249, 229] width 9 height 9
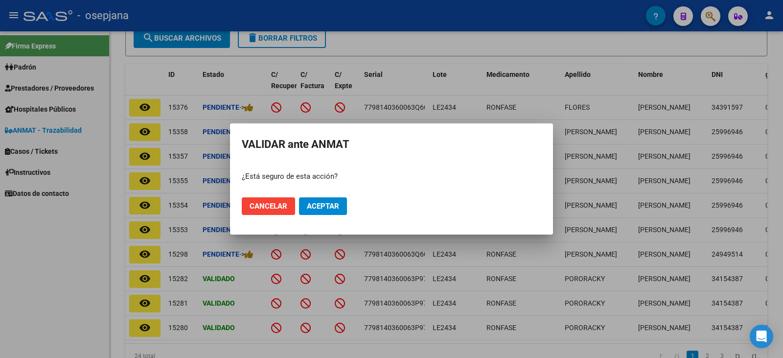
click at [312, 193] on mat-dialog-actions "Cancelar Aceptar" at bounding box center [392, 205] width 300 height 33
click at [315, 205] on span "Aceptar" at bounding box center [323, 206] width 32 height 9
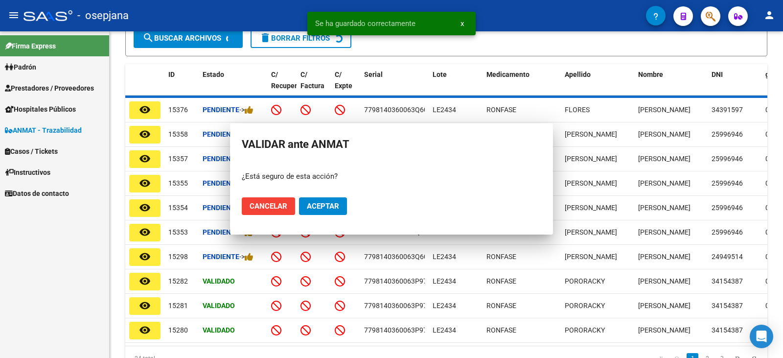
scroll to position [235, 0]
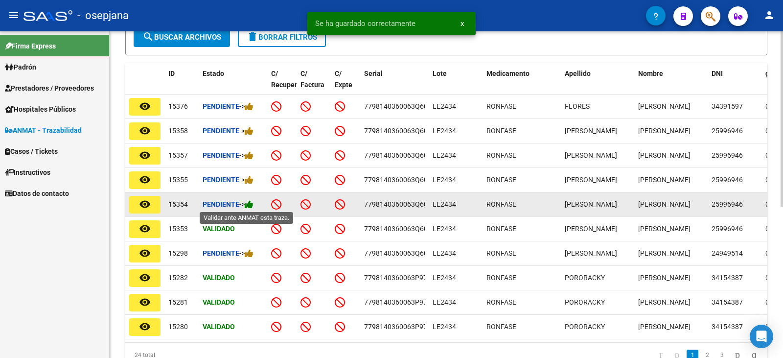
click at [254, 204] on icon at bounding box center [249, 204] width 9 height 9
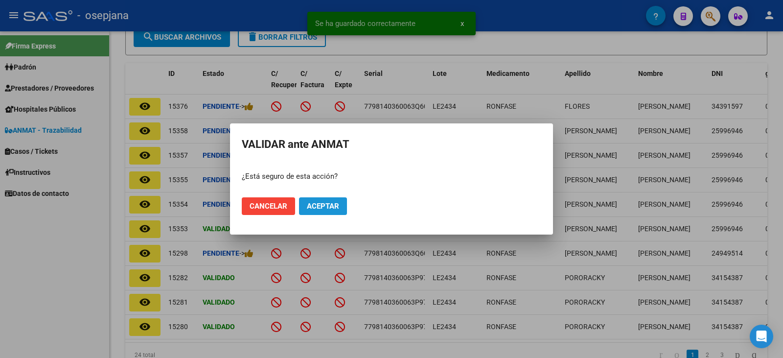
click at [334, 208] on span "Aceptar" at bounding box center [323, 206] width 32 height 9
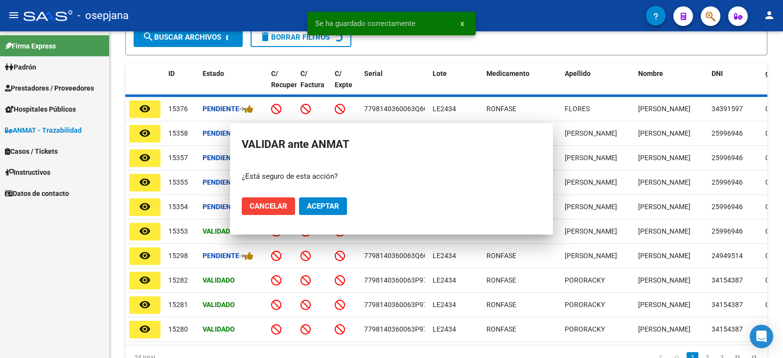
scroll to position [236, 0]
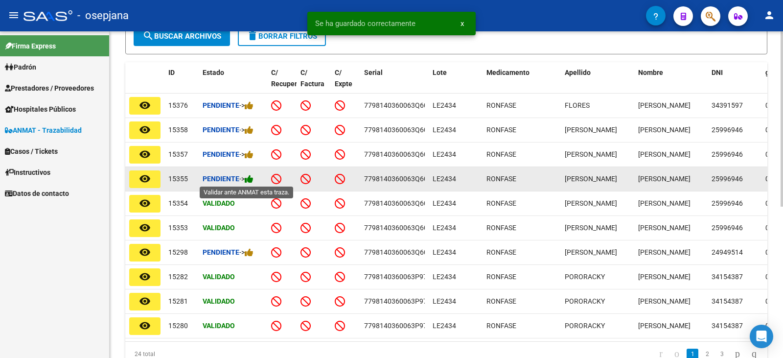
click at [253, 178] on icon at bounding box center [249, 178] width 9 height 9
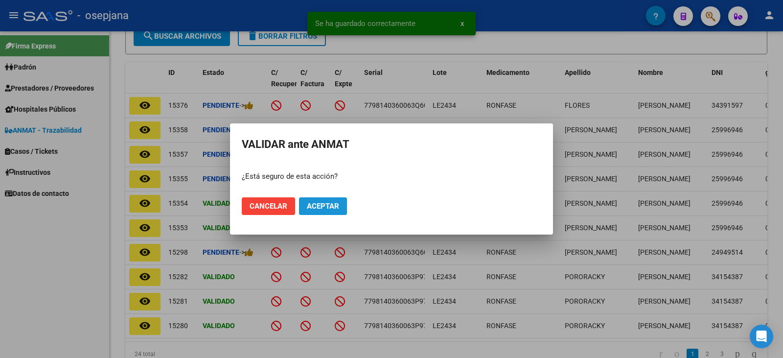
click at [323, 205] on span "Aceptar" at bounding box center [323, 206] width 32 height 9
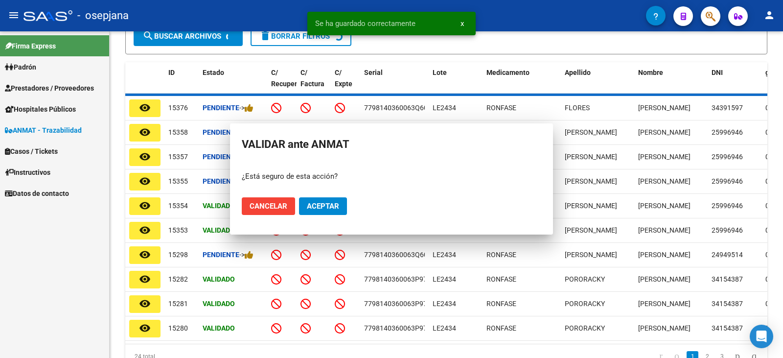
scroll to position [236, 0]
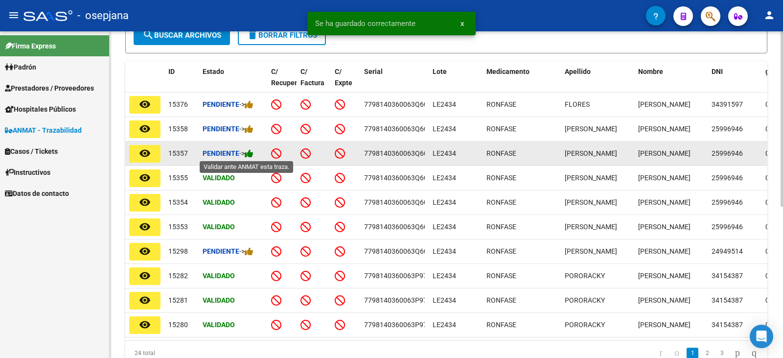
click at [254, 150] on icon at bounding box center [249, 153] width 9 height 9
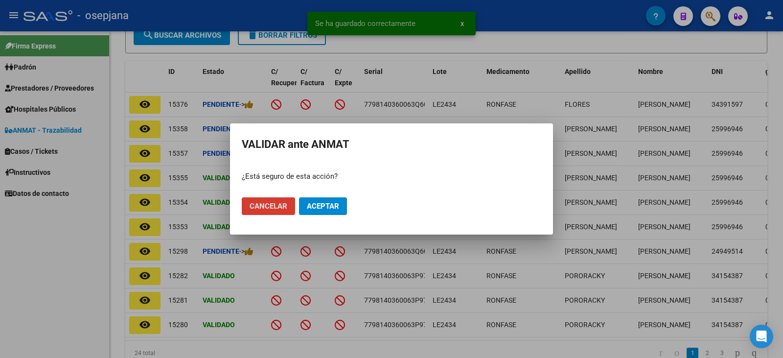
click at [335, 211] on button "Aceptar" at bounding box center [323, 206] width 48 height 18
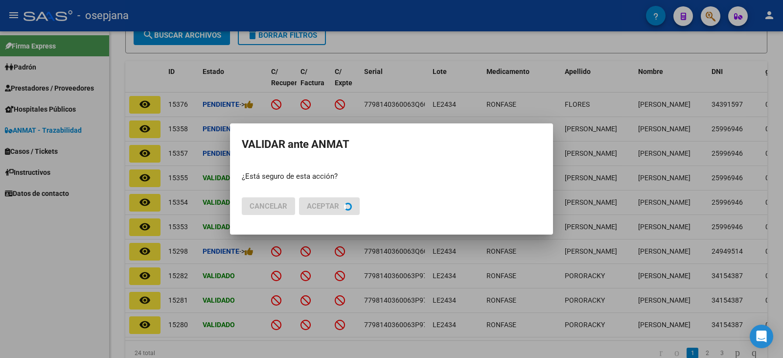
scroll to position [237, 0]
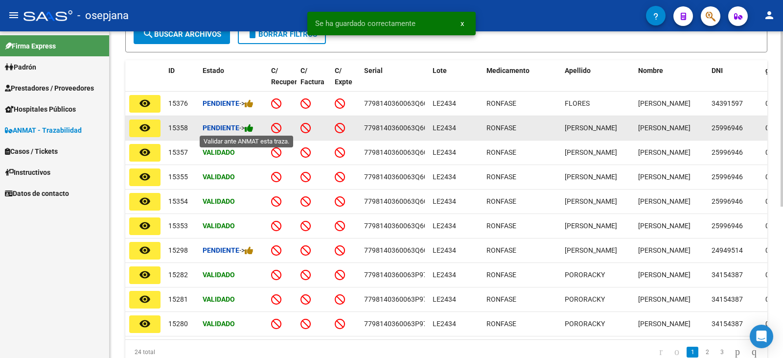
click at [253, 129] on icon at bounding box center [249, 127] width 9 height 9
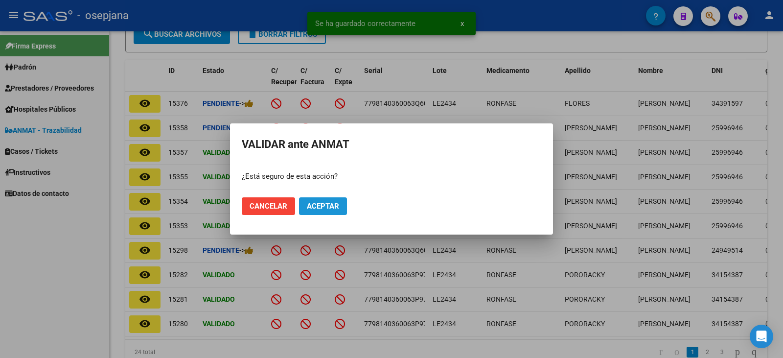
click at [320, 208] on span "Aceptar" at bounding box center [323, 206] width 32 height 9
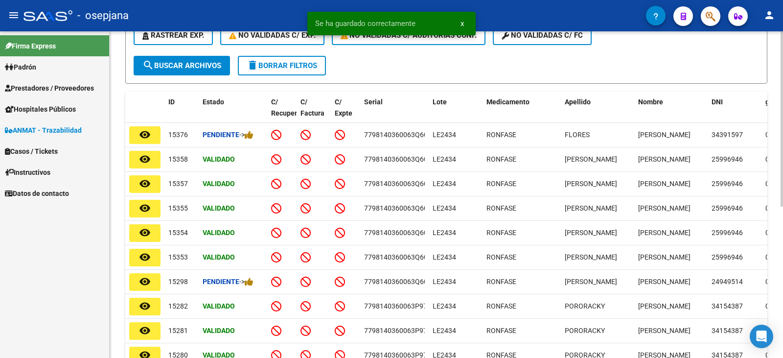
scroll to position [92, 0]
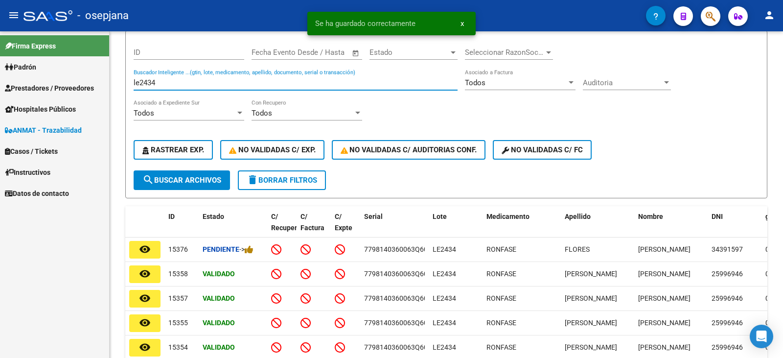
drag, startPoint x: 164, startPoint y: 82, endPoint x: 87, endPoint y: 74, distance: 76.8
click at [87, 74] on mat-sidenav-container "Firma Express Padrón Afiliados Empadronados Categorías Prestadores / Proveedore…" at bounding box center [391, 194] width 783 height 327
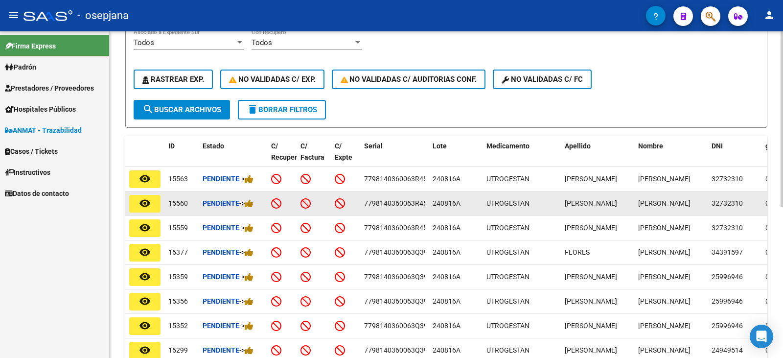
scroll to position [189, 0]
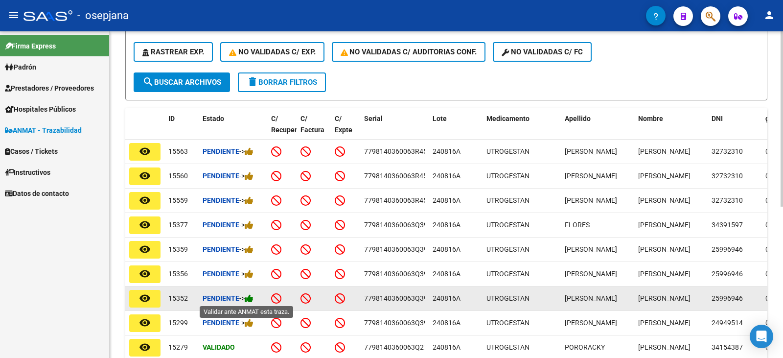
click at [253, 296] on icon at bounding box center [249, 298] width 9 height 9
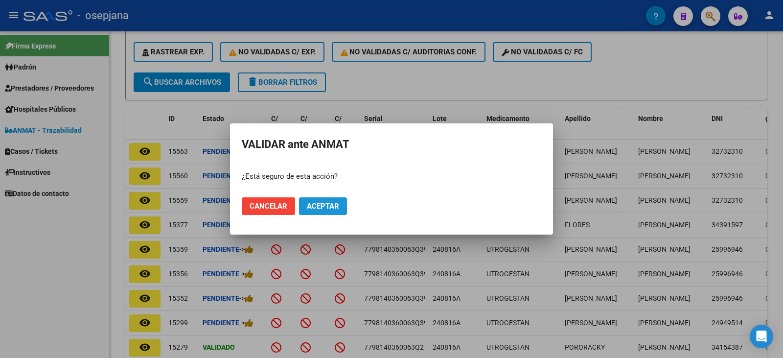
click at [330, 208] on span "Aceptar" at bounding box center [323, 206] width 32 height 9
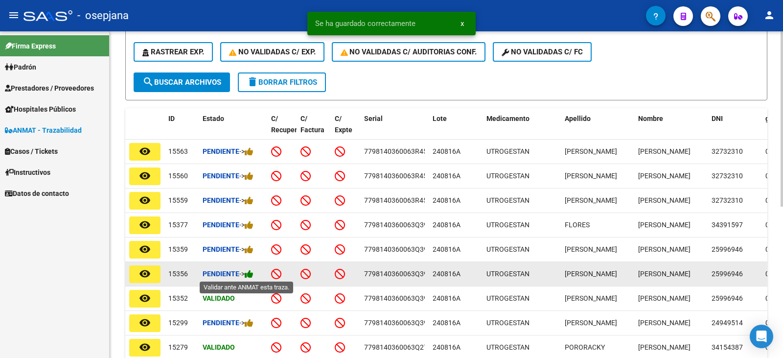
click at [252, 272] on icon at bounding box center [249, 273] width 9 height 9
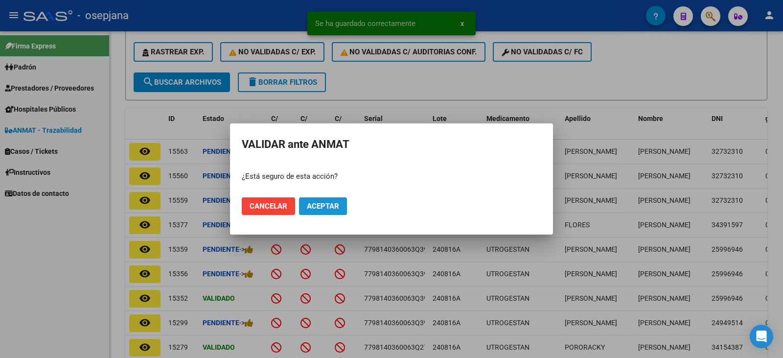
click at [331, 210] on span "Aceptar" at bounding box center [323, 206] width 32 height 9
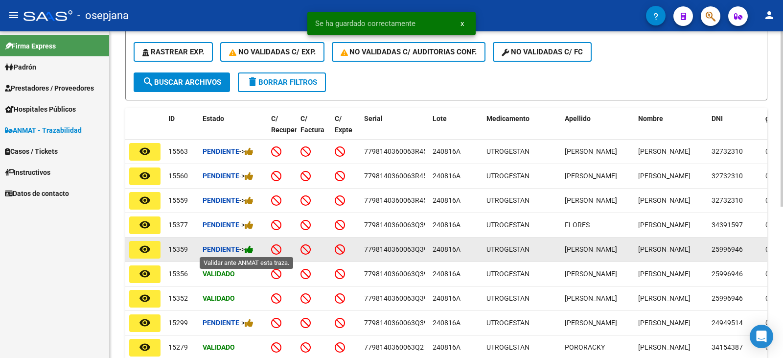
click at [253, 249] on icon at bounding box center [249, 249] width 9 height 9
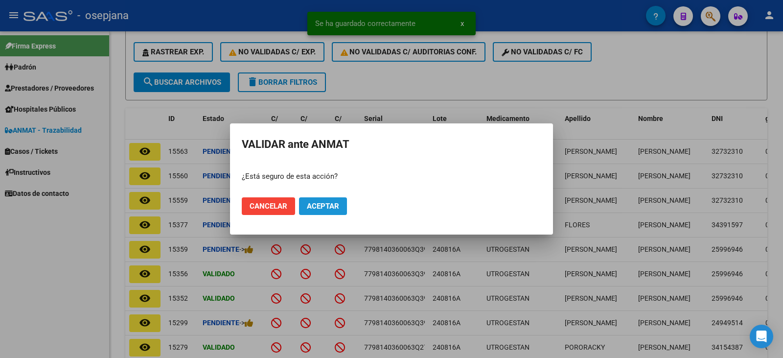
click at [328, 209] on span "Aceptar" at bounding box center [323, 206] width 32 height 9
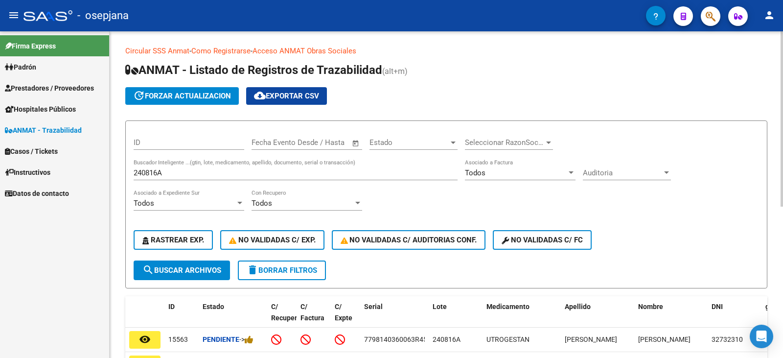
scroll to position [0, 0]
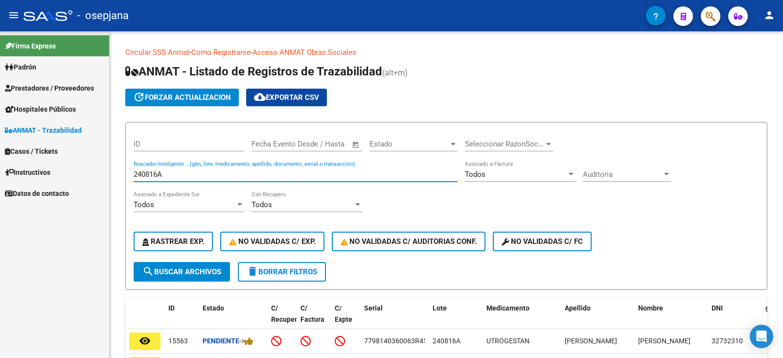
drag, startPoint x: 170, startPoint y: 175, endPoint x: 80, endPoint y: 162, distance: 90.6
click at [80, 162] on mat-sidenav-container "Firma Express Padrón Afiliados Empadronados Categorías Prestadores / Proveedore…" at bounding box center [391, 194] width 783 height 327
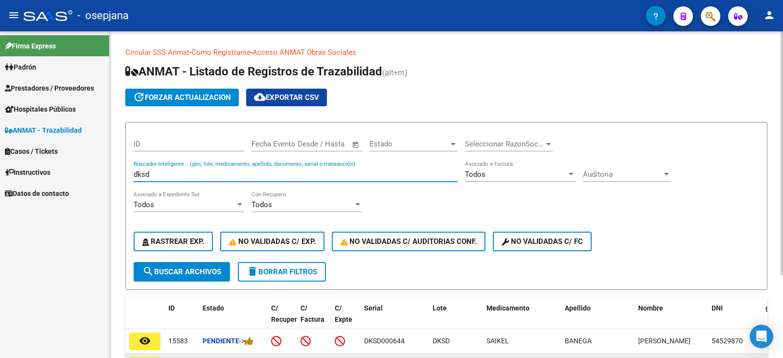
scroll to position [49, 0]
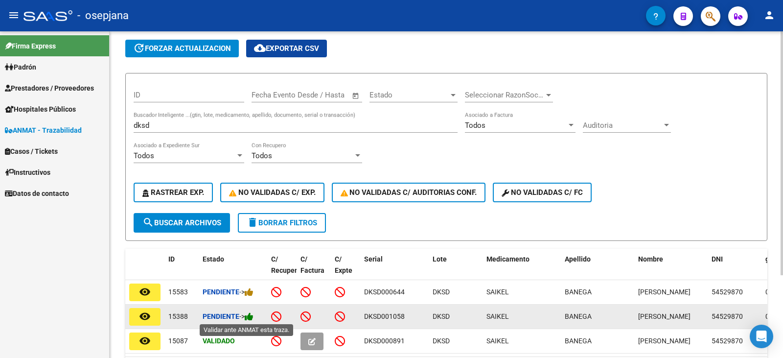
click at [254, 317] on icon at bounding box center [249, 316] width 9 height 9
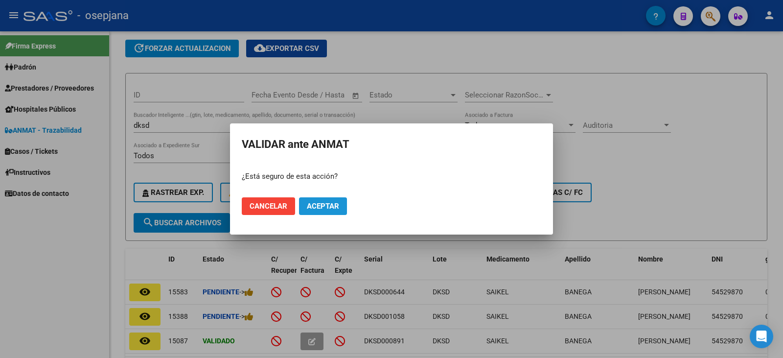
click at [321, 203] on span "Aceptar" at bounding box center [323, 206] width 32 height 9
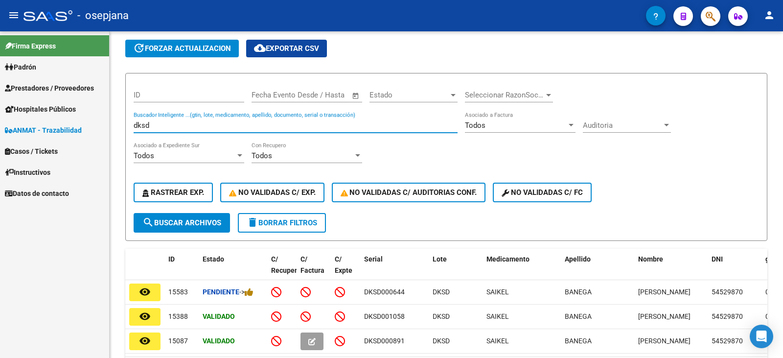
drag, startPoint x: 157, startPoint y: 124, endPoint x: 99, endPoint y: 118, distance: 58.6
click at [99, 118] on mat-sidenav-container "Firma Express Padrón Afiliados Empadronados Categorías Prestadores / Proveedore…" at bounding box center [391, 194] width 783 height 327
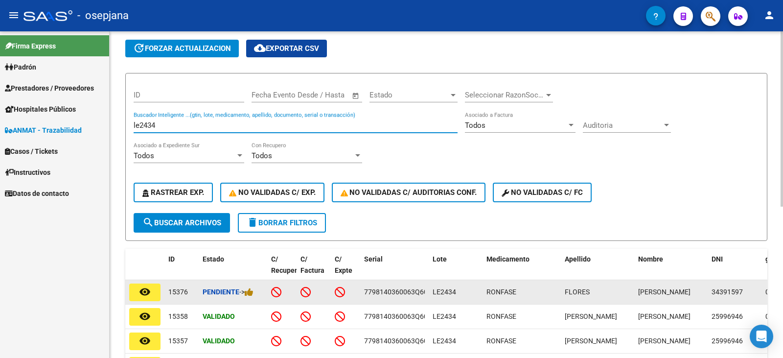
scroll to position [98, 0]
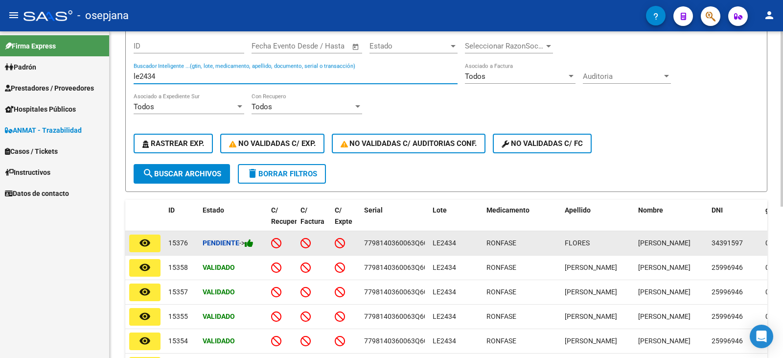
click at [257, 245] on div "Pendiente ->" at bounding box center [233, 242] width 61 height 11
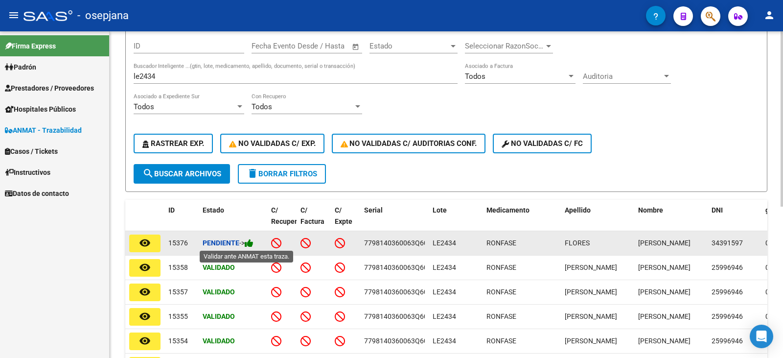
click at [254, 245] on icon at bounding box center [249, 242] width 9 height 9
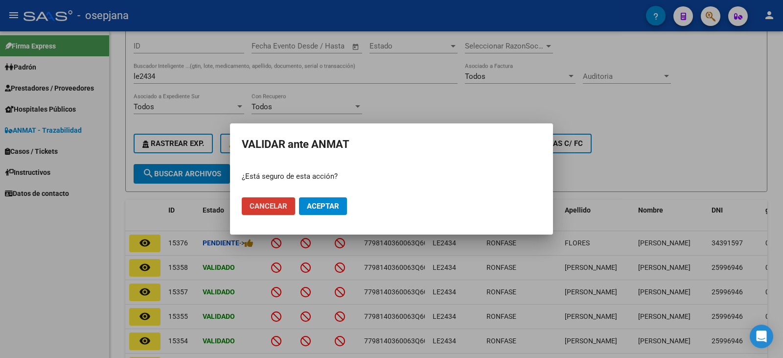
click at [323, 205] on span "Aceptar" at bounding box center [323, 206] width 32 height 9
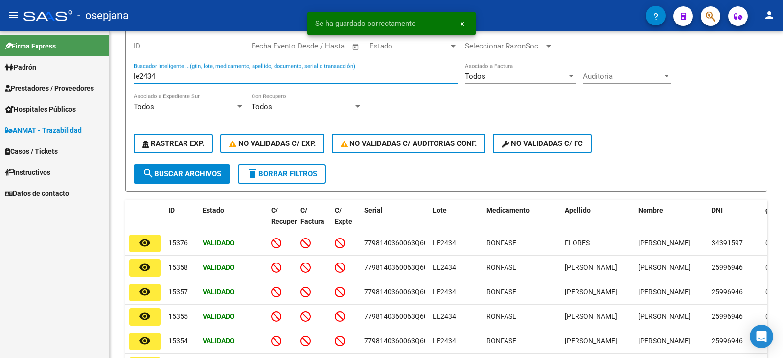
drag, startPoint x: 165, startPoint y: 74, endPoint x: 71, endPoint y: 69, distance: 94.2
click at [71, 69] on mat-sidenav-container "Firma Express Padrón Afiliados Empadronados Categorías Prestadores / Proveedore…" at bounding box center [391, 194] width 783 height 327
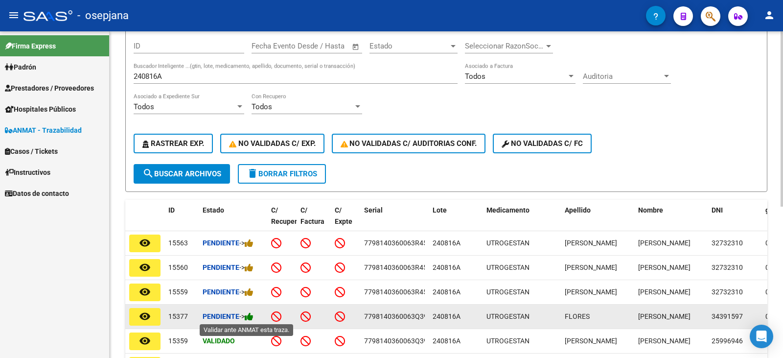
click at [254, 319] on icon at bounding box center [249, 316] width 9 height 9
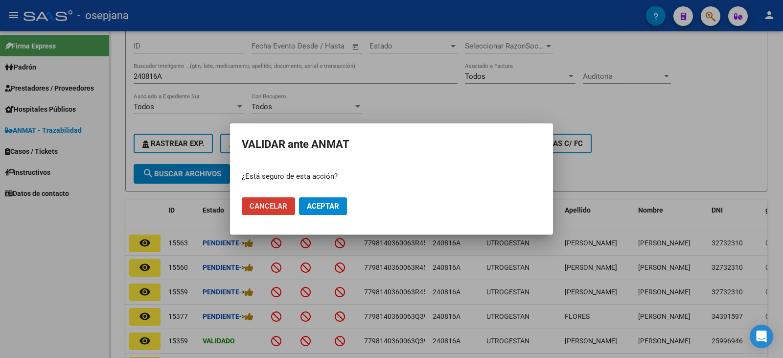
click at [332, 208] on span "Aceptar" at bounding box center [323, 206] width 32 height 9
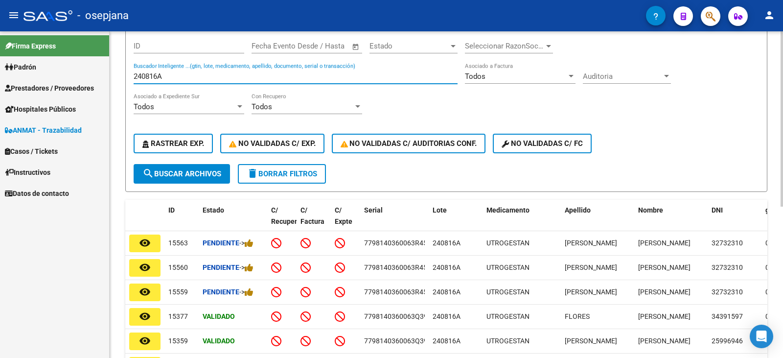
drag, startPoint x: 167, startPoint y: 75, endPoint x: 364, endPoint y: 171, distance: 218.3
click at [97, 76] on mat-sidenav-container "Firma Express Padrón Afiliados Empadronados Categorías Prestadores / Proveedore…" at bounding box center [391, 194] width 783 height 327
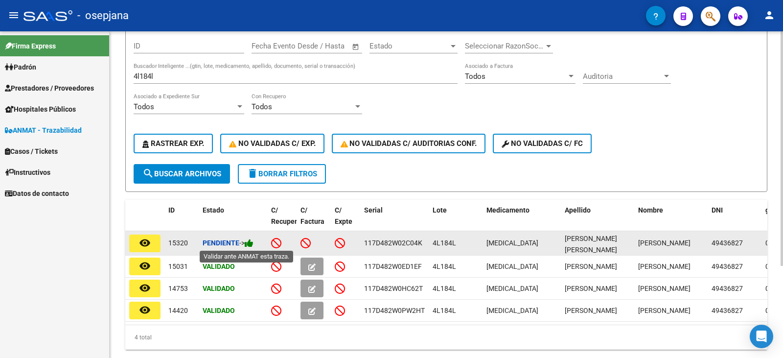
click at [254, 246] on icon at bounding box center [249, 242] width 9 height 9
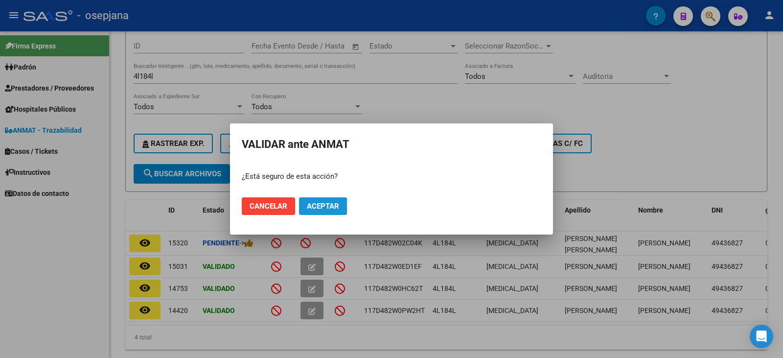
click at [341, 204] on button "Aceptar" at bounding box center [323, 206] width 48 height 18
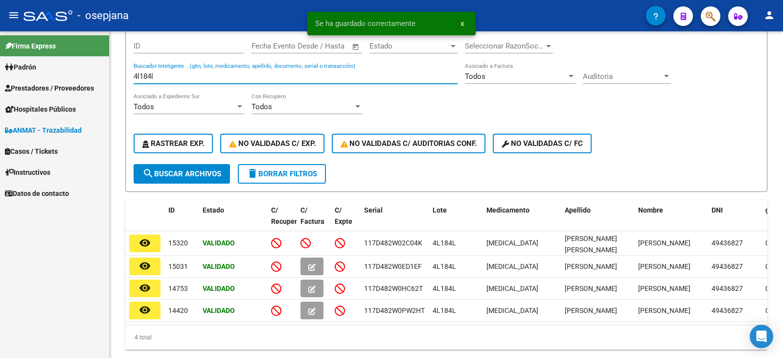
drag, startPoint x: 159, startPoint y: 76, endPoint x: 106, endPoint y: 76, distance: 52.4
click at [106, 76] on mat-sidenav-container "Firma Express Padrón Afiliados Empadronados Categorías Prestadores / Proveedore…" at bounding box center [391, 194] width 783 height 327
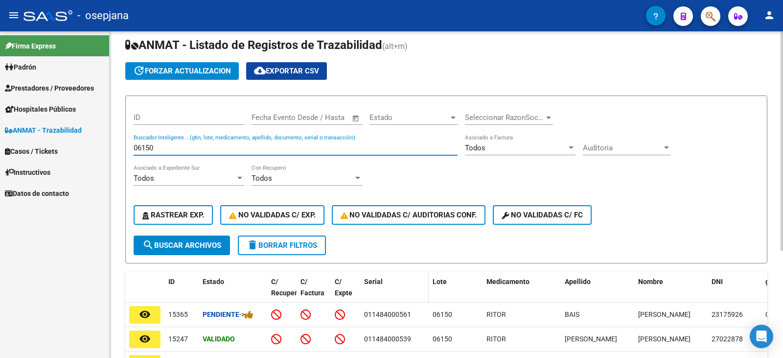
scroll to position [49, 0]
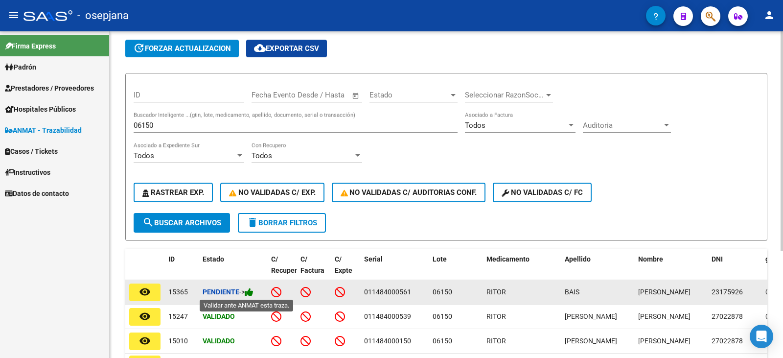
click at [252, 294] on icon at bounding box center [249, 291] width 9 height 9
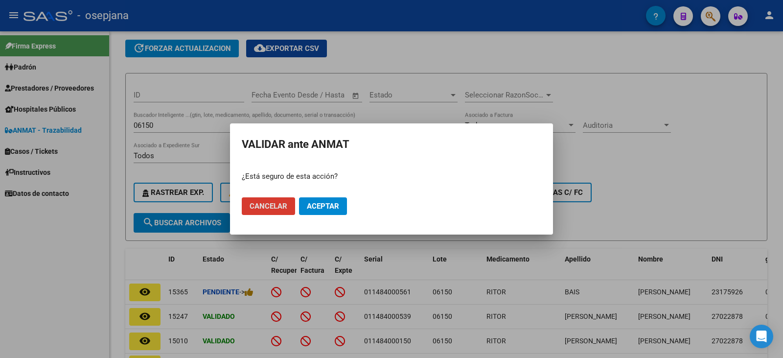
click at [330, 214] on button "Aceptar" at bounding box center [323, 206] width 48 height 18
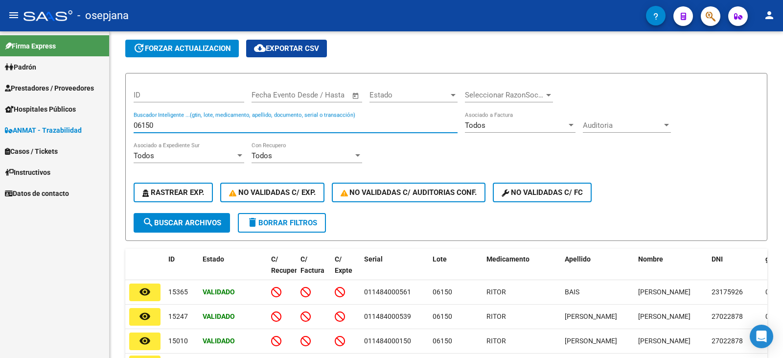
drag, startPoint x: 158, startPoint y: 125, endPoint x: 101, endPoint y: 123, distance: 56.8
click at [101, 123] on mat-sidenav-container "Firma Express Padrón Afiliados Empadronados Categorías Prestadores / Proveedore…" at bounding box center [391, 194] width 783 height 327
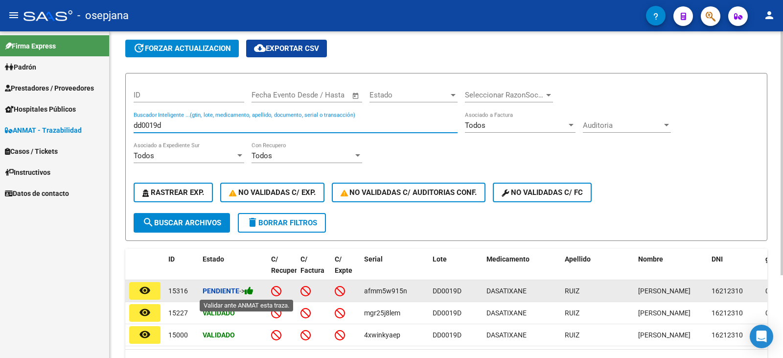
type input "dd0019d"
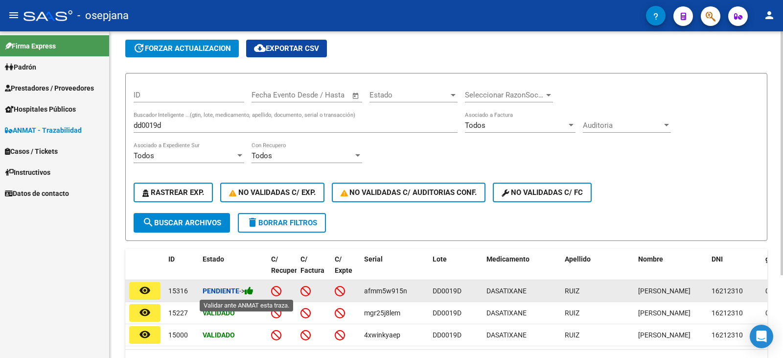
click at [252, 293] on icon at bounding box center [249, 290] width 9 height 9
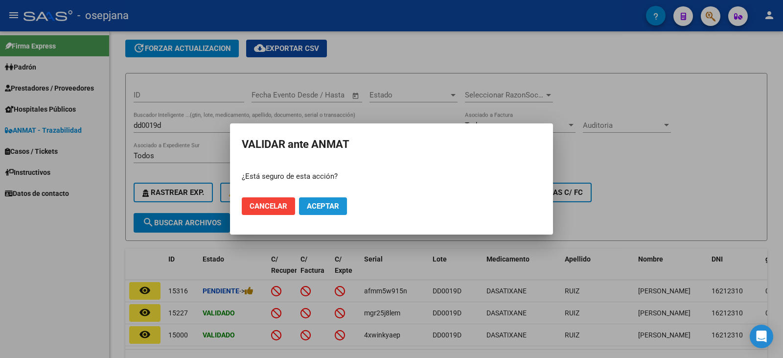
click at [319, 211] on button "Aceptar" at bounding box center [323, 206] width 48 height 18
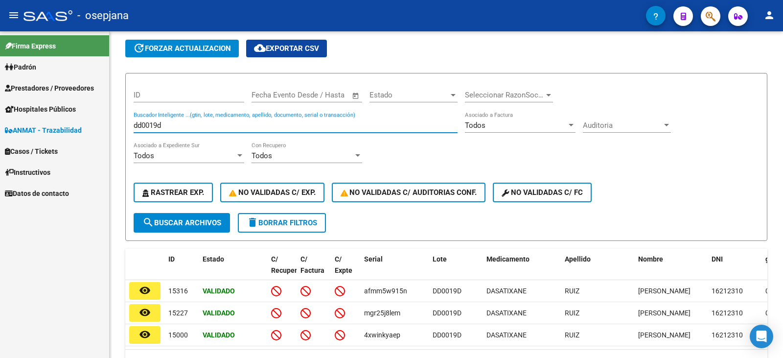
drag, startPoint x: 174, startPoint y: 123, endPoint x: 84, endPoint y: 121, distance: 90.1
click at [84, 121] on mat-sidenav-container "Firma Express Padrón Afiliados Empadronados Categorías Prestadores / Proveedore…" at bounding box center [391, 194] width 783 height 327
